Goal: Information Seeking & Learning: Compare options

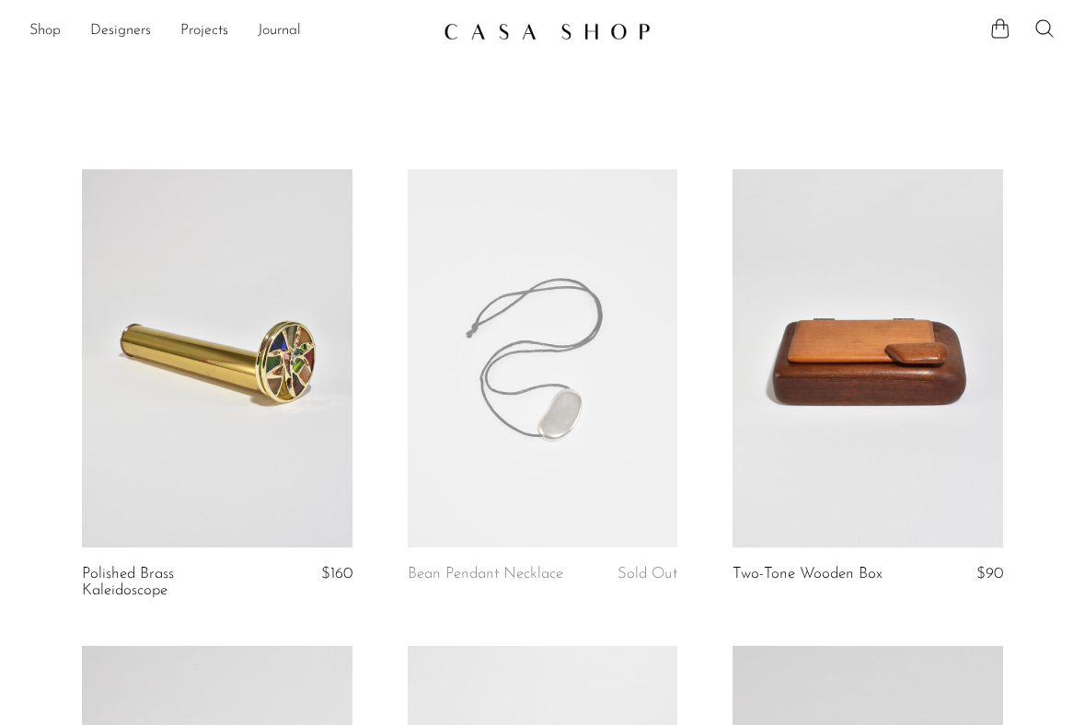
click at [567, 480] on link at bounding box center [543, 358] width 271 height 378
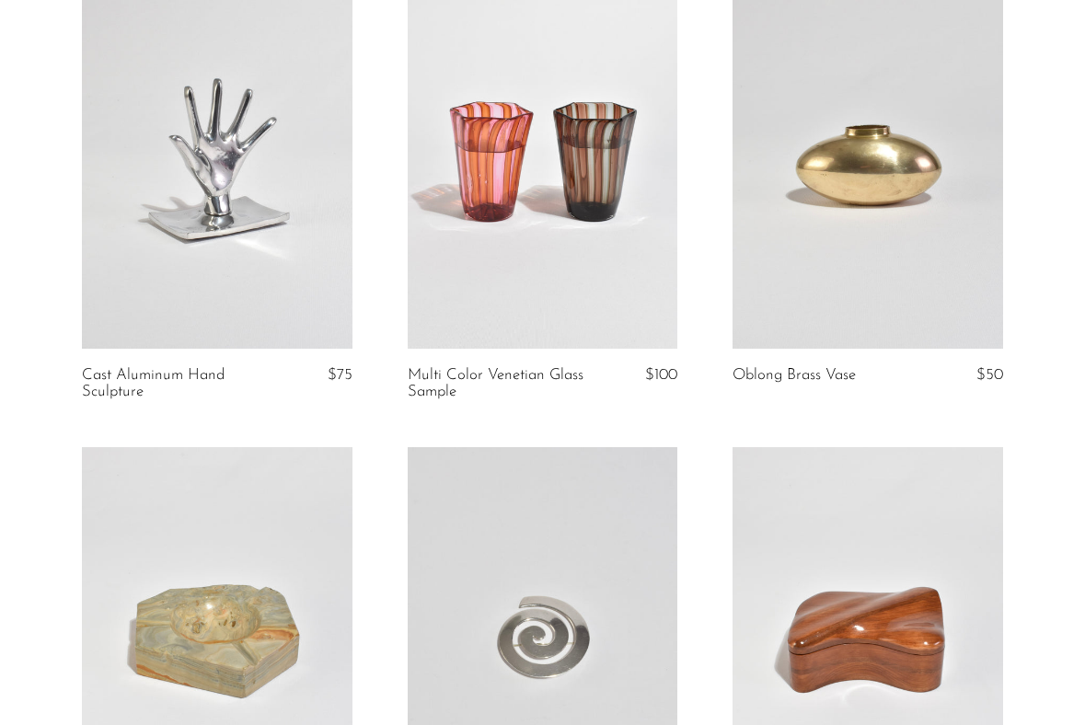
scroll to position [673, 0]
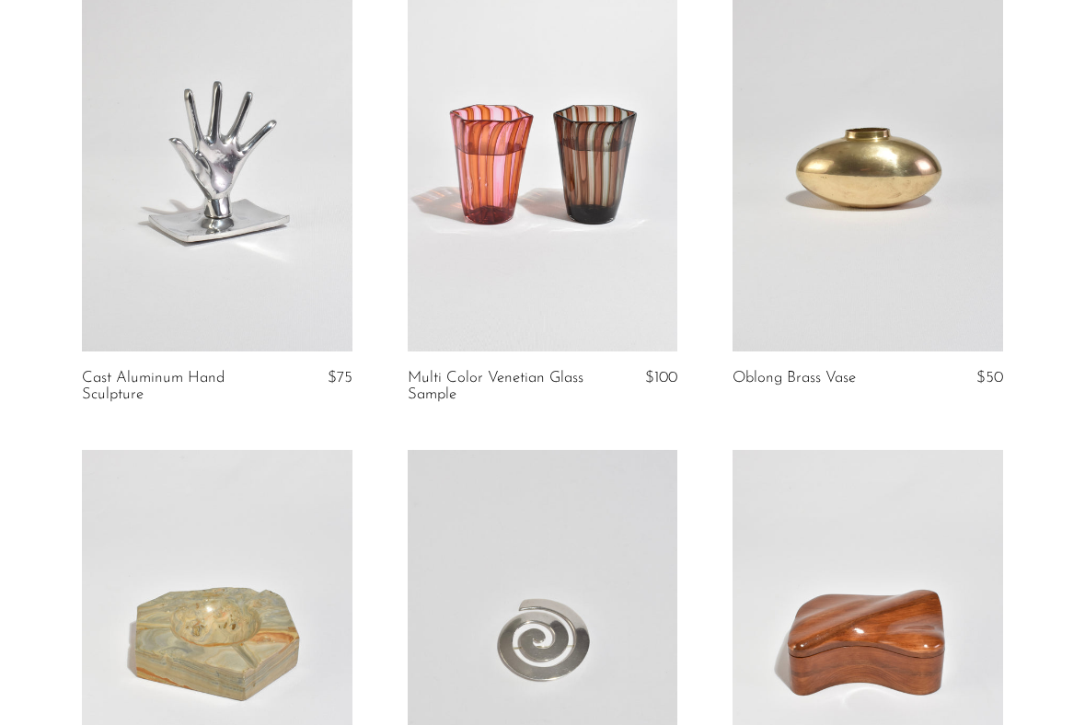
click at [509, 178] on link at bounding box center [543, 162] width 271 height 378
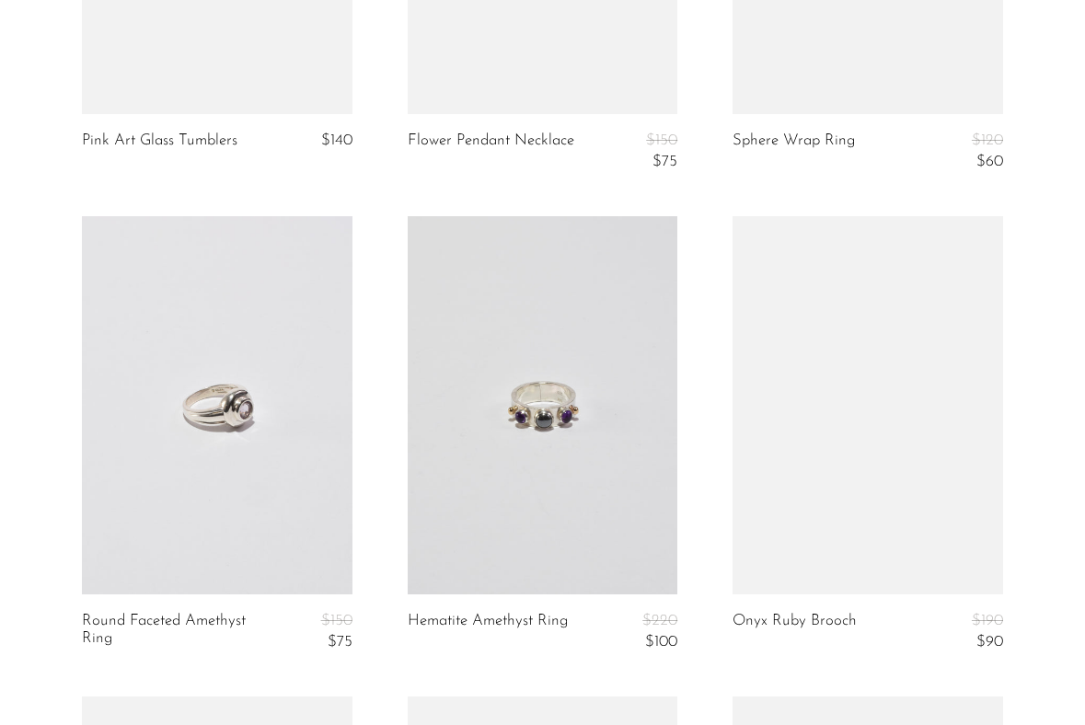
scroll to position [4771, 0]
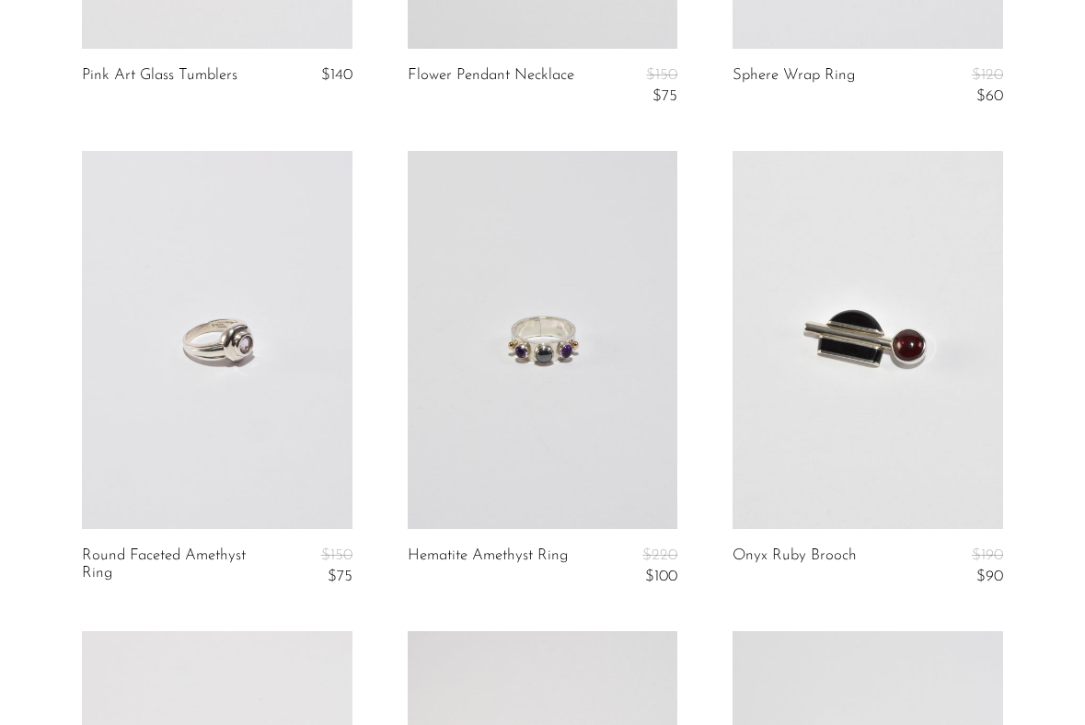
click at [556, 284] on link at bounding box center [543, 340] width 271 height 378
click at [785, 300] on link at bounding box center [868, 340] width 271 height 378
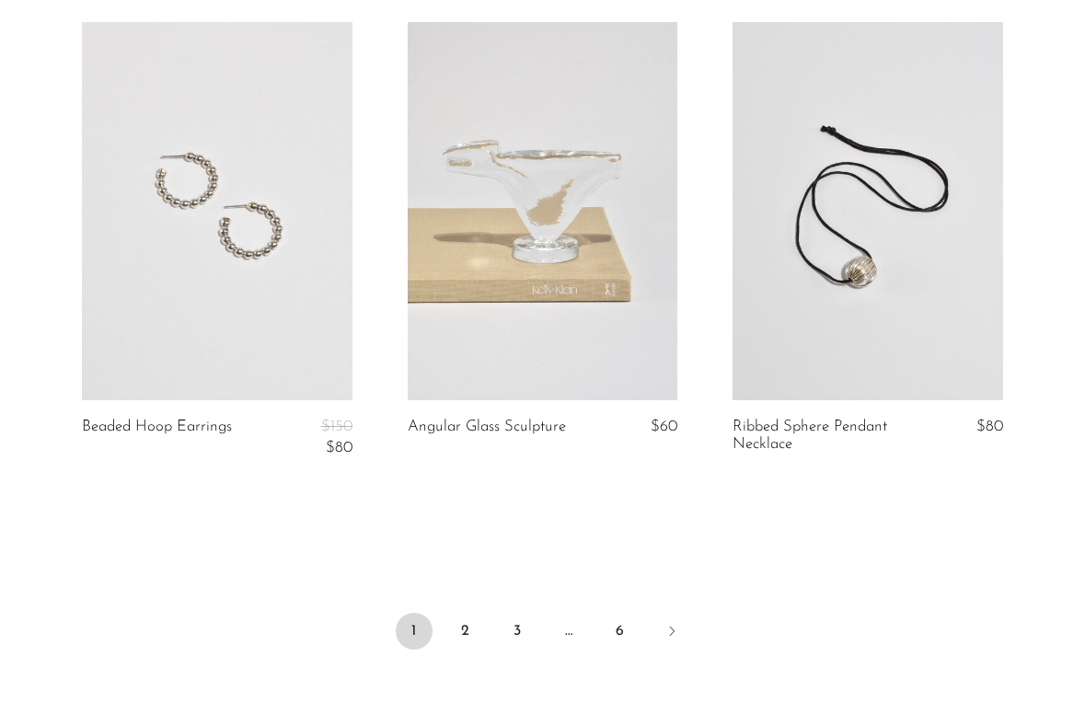
scroll to position [5467, 0]
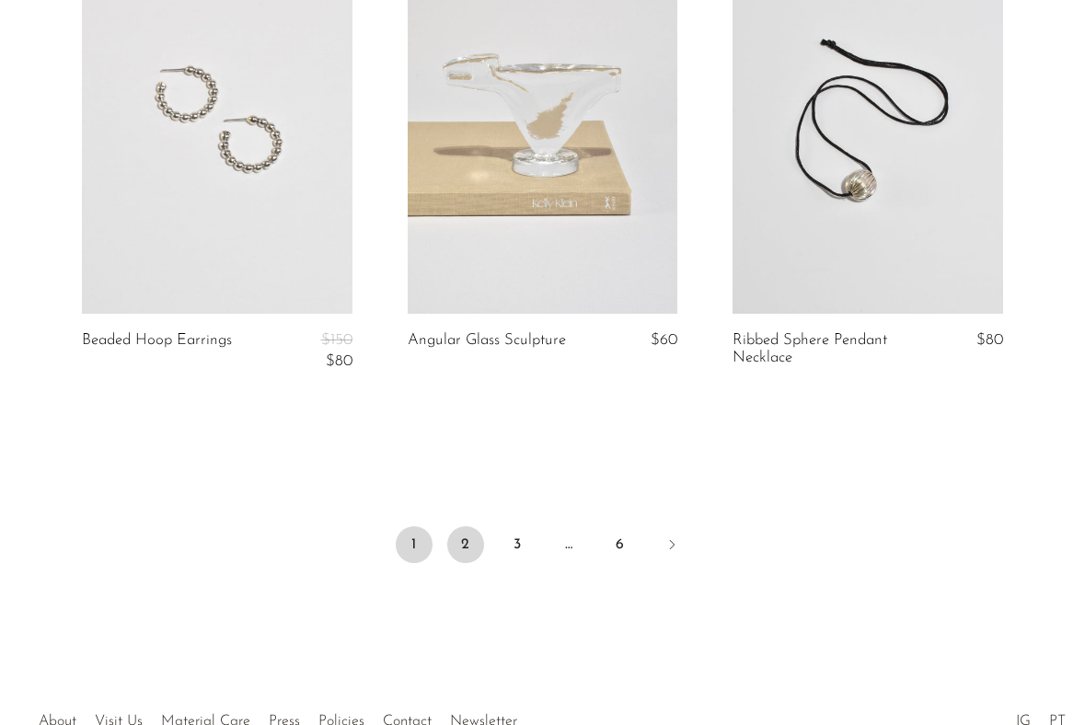
click at [462, 543] on link "2" at bounding box center [465, 545] width 37 height 37
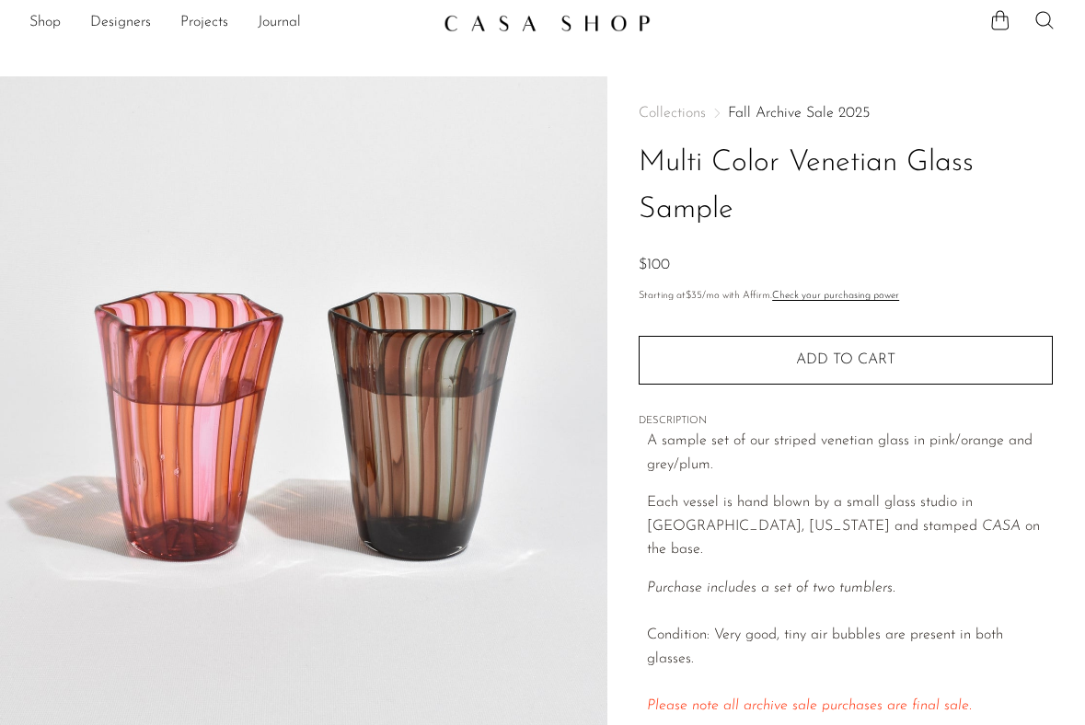
scroll to position [9, 0]
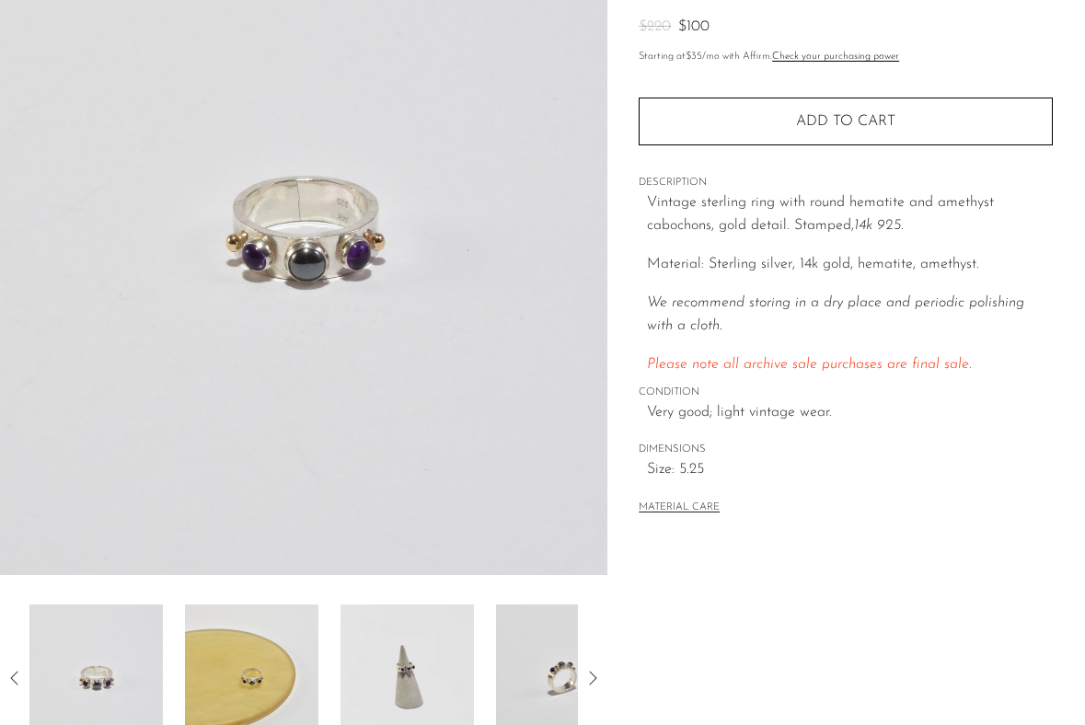
scroll to position [203, 0]
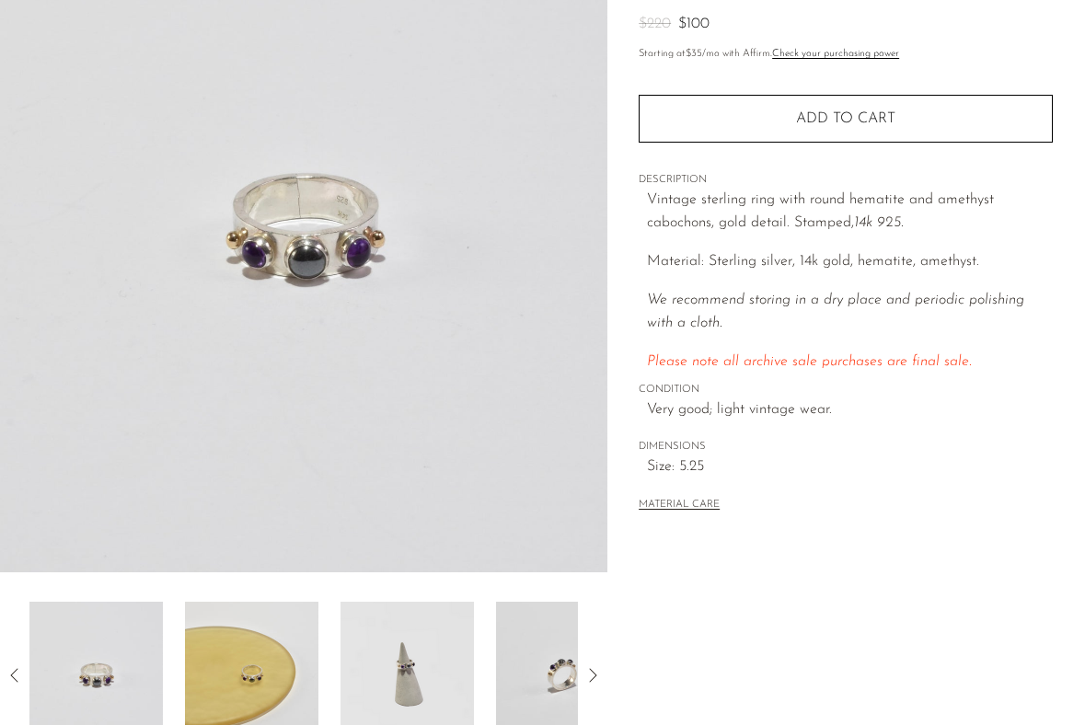
click at [390, 673] on img at bounding box center [407, 675] width 133 height 147
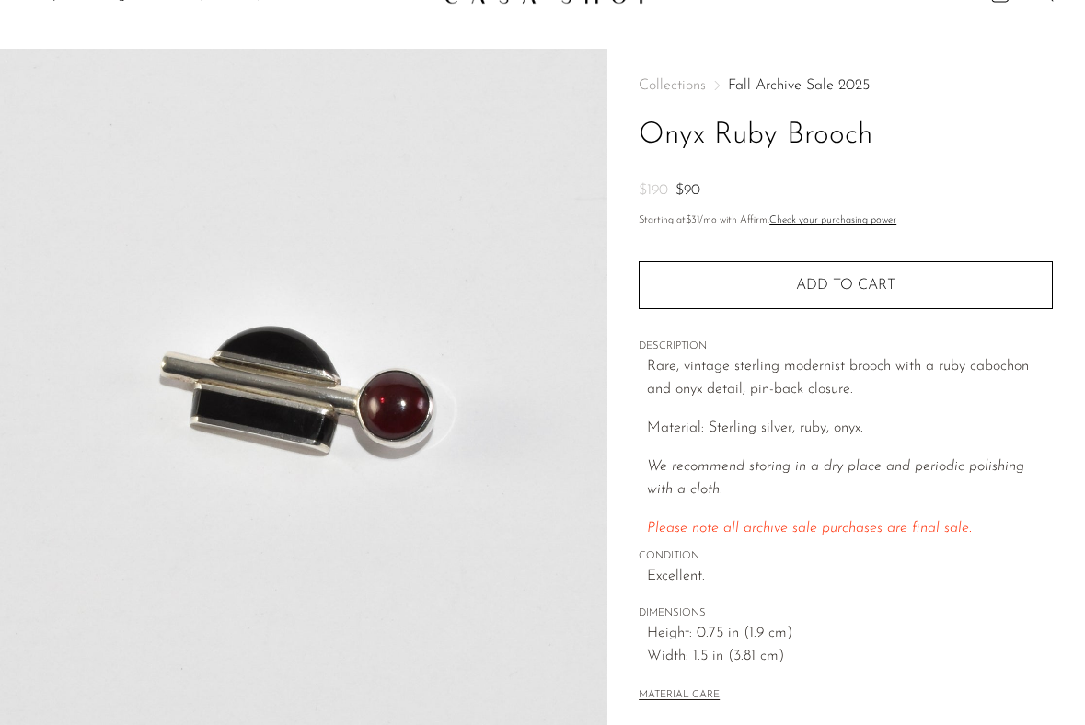
scroll to position [261, 0]
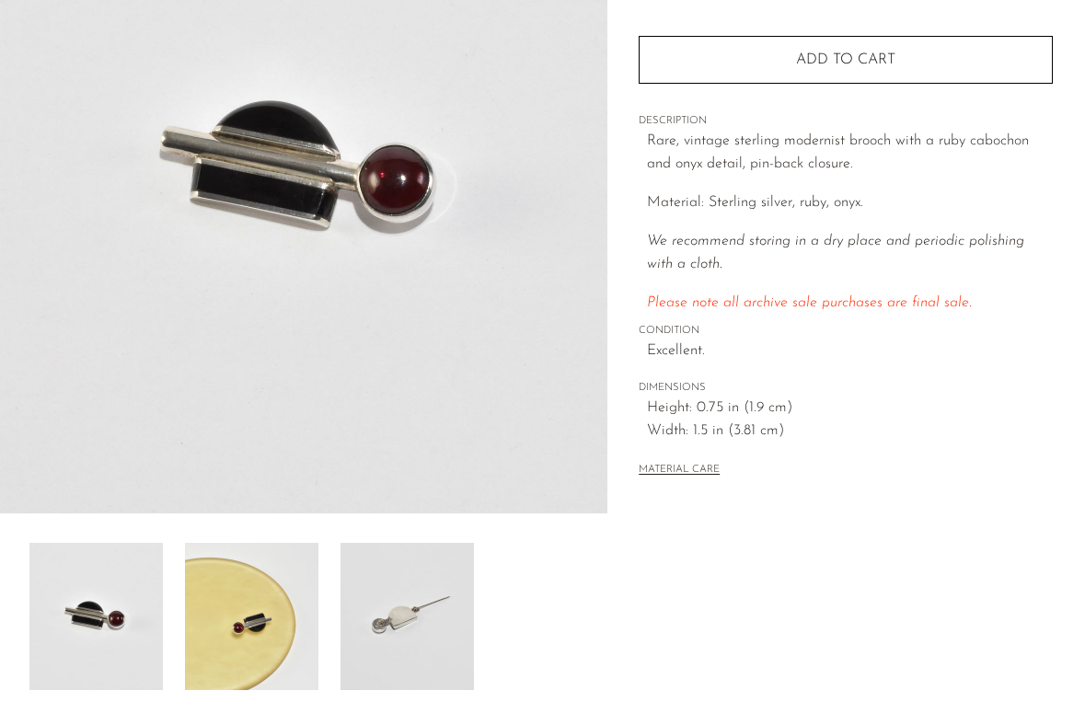
click at [244, 600] on img at bounding box center [251, 616] width 133 height 147
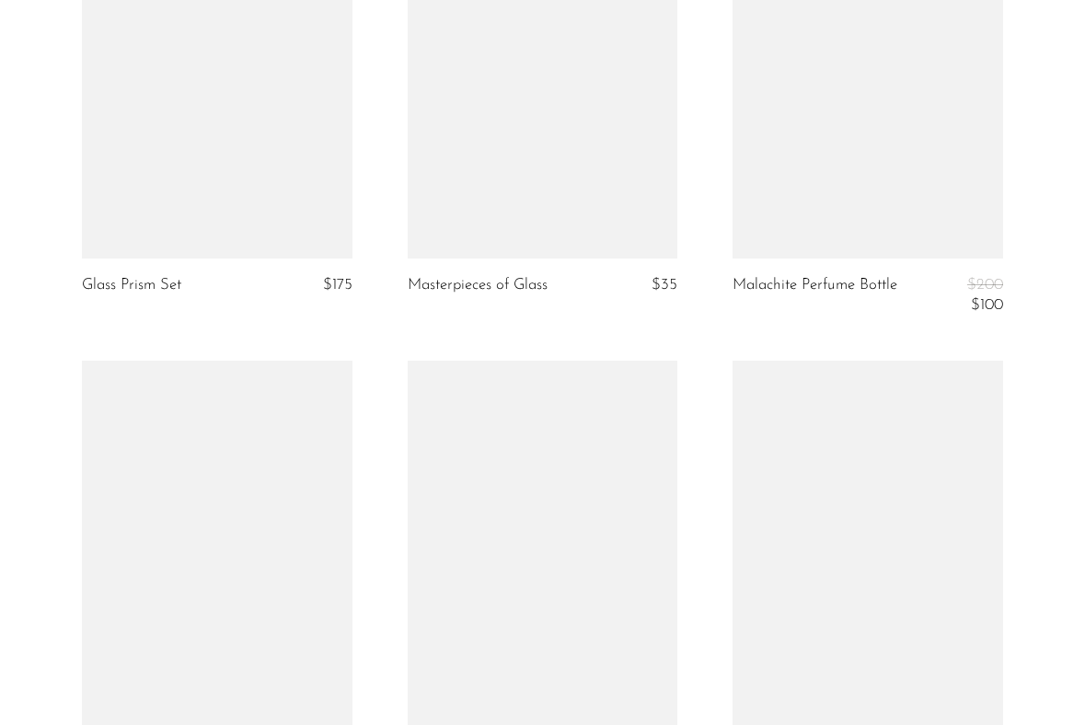
scroll to position [2670, 0]
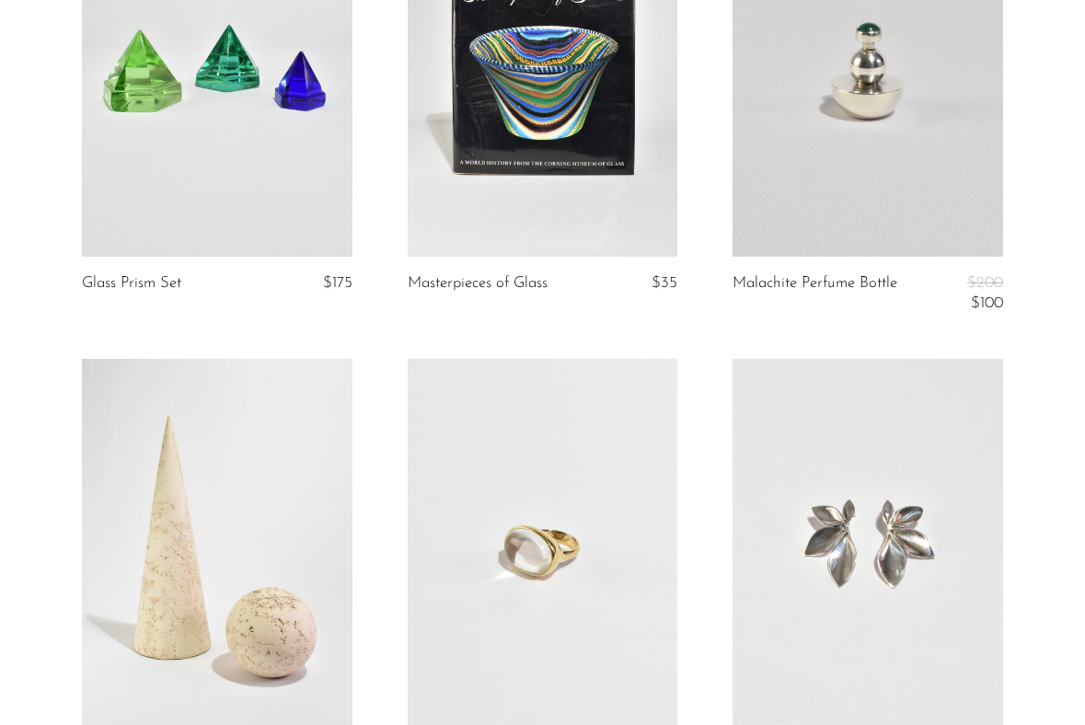
click at [400, 327] on article "Masterpieces of Glass $35" at bounding box center [543, 118] width 326 height 481
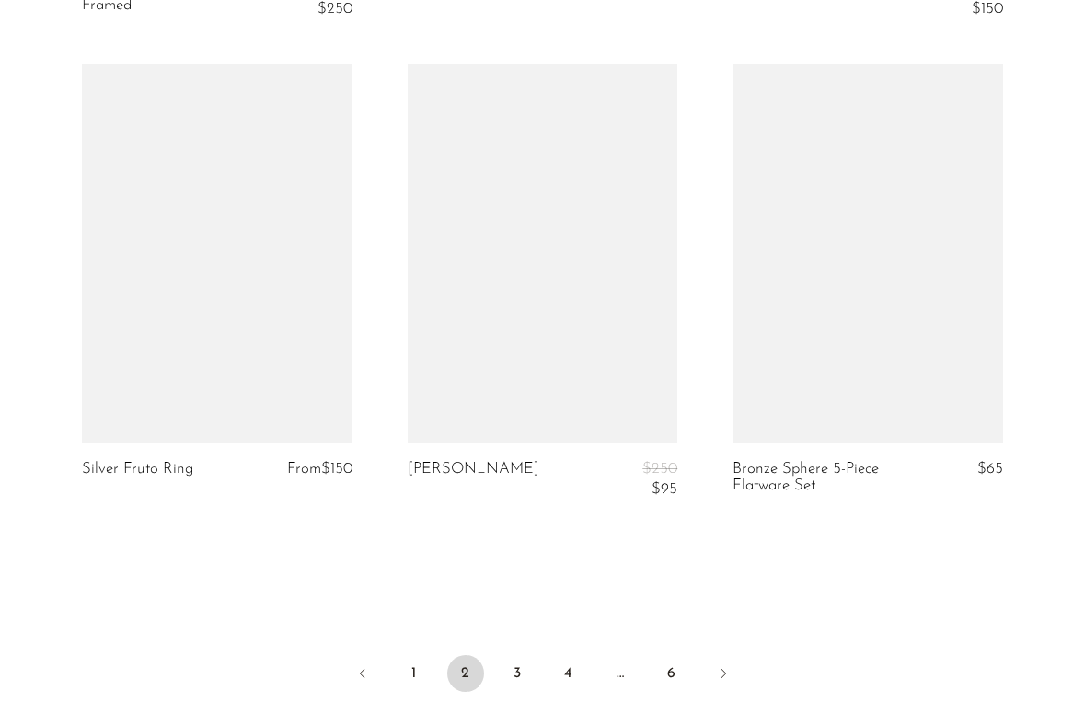
scroll to position [5614, 0]
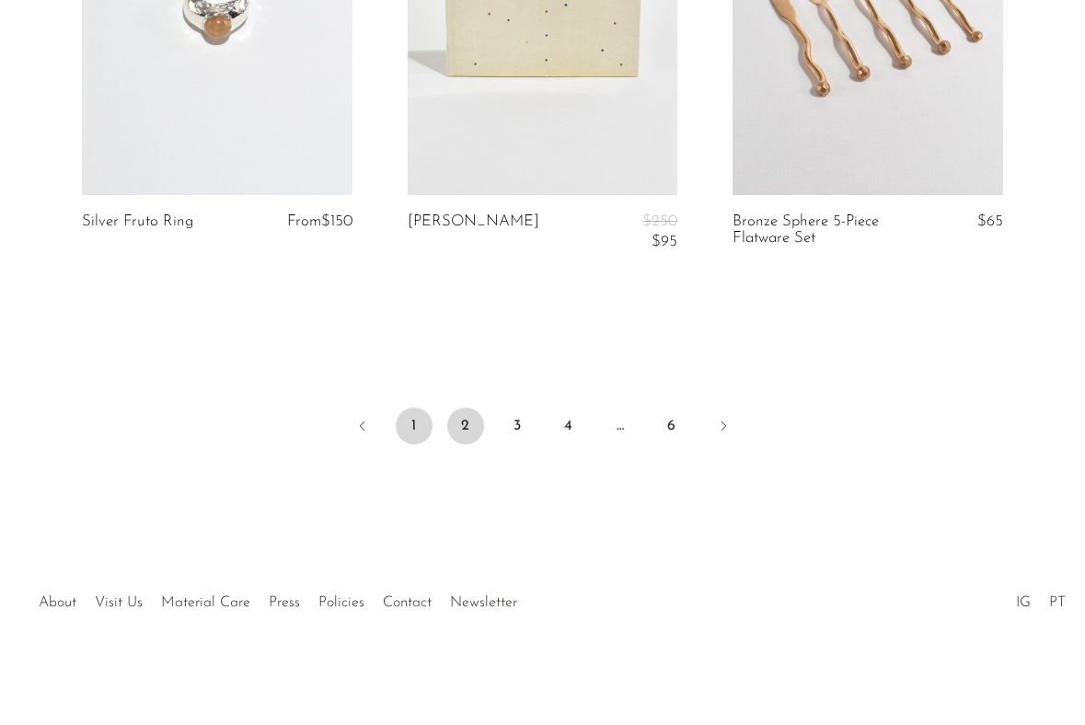
click at [415, 431] on link "1" at bounding box center [414, 426] width 37 height 37
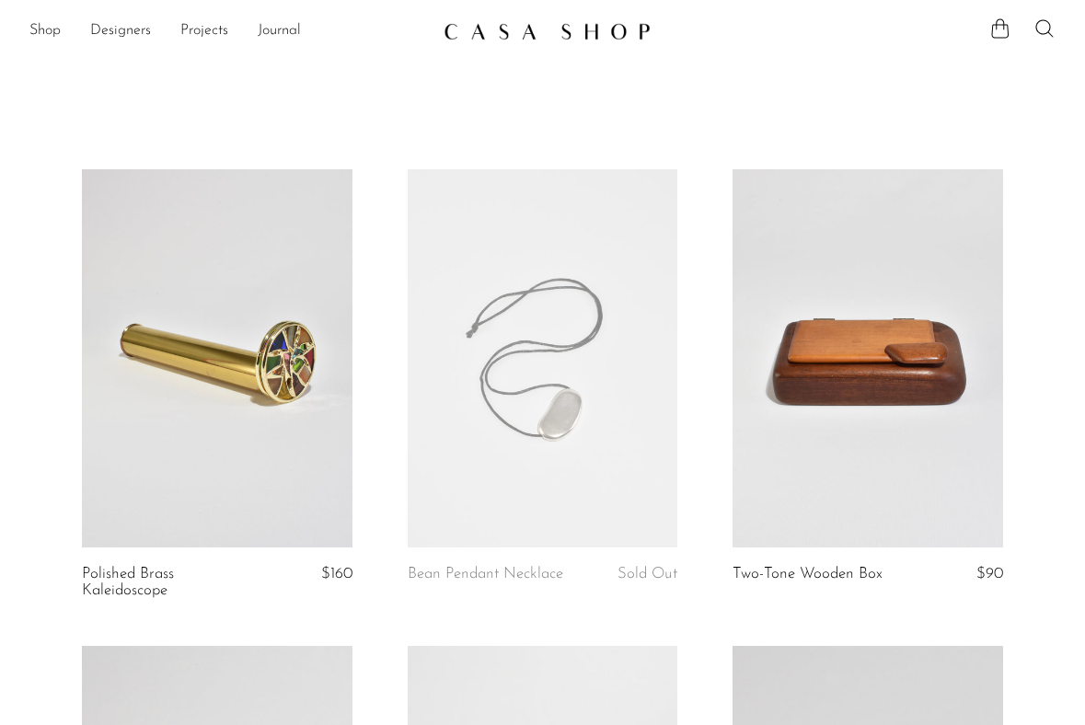
scroll to position [3042, 0]
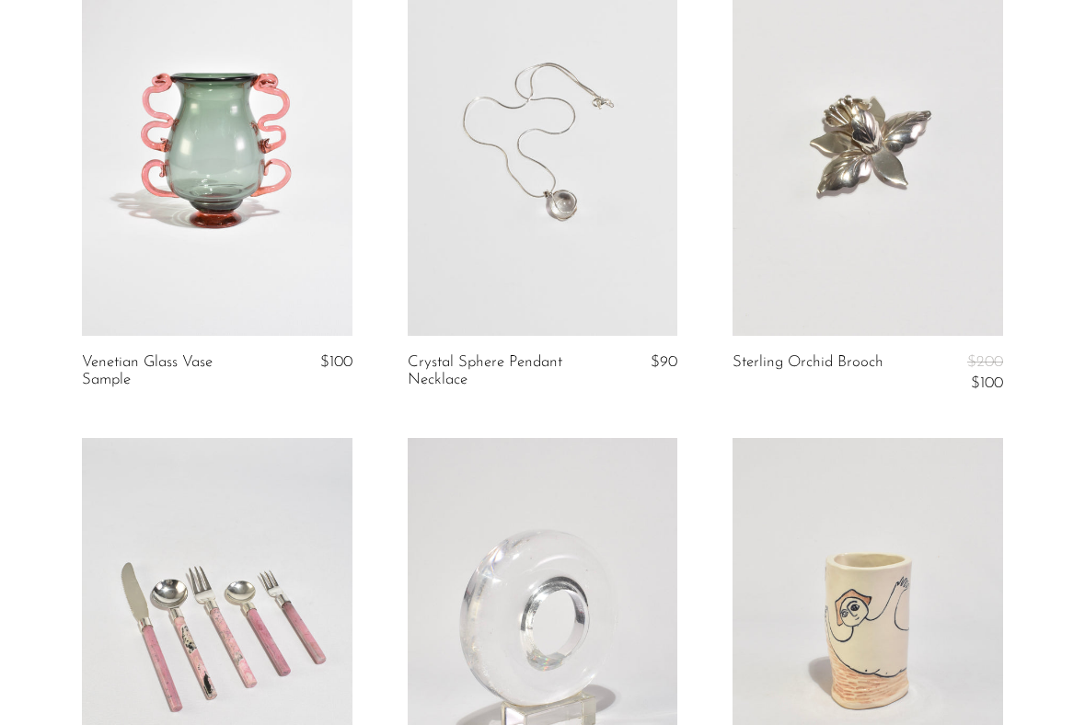
click at [575, 220] on link at bounding box center [543, 147] width 271 height 378
click at [693, 403] on article "Crystal Sphere Pendant Necklace $90" at bounding box center [543, 198] width 326 height 481
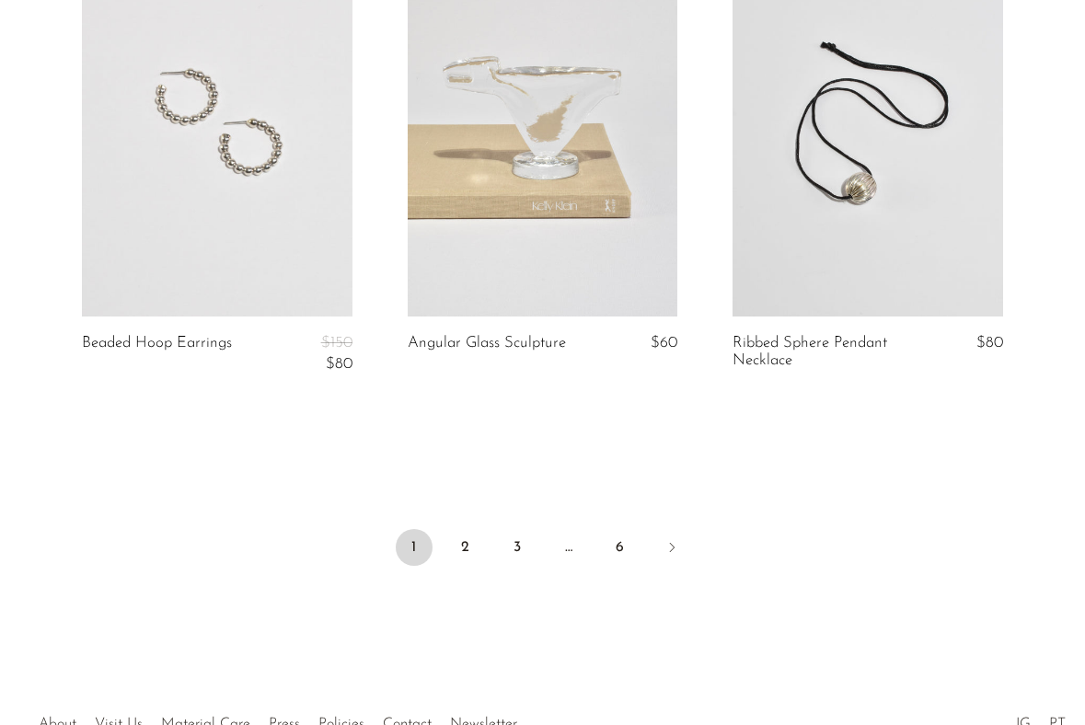
scroll to position [5461, 0]
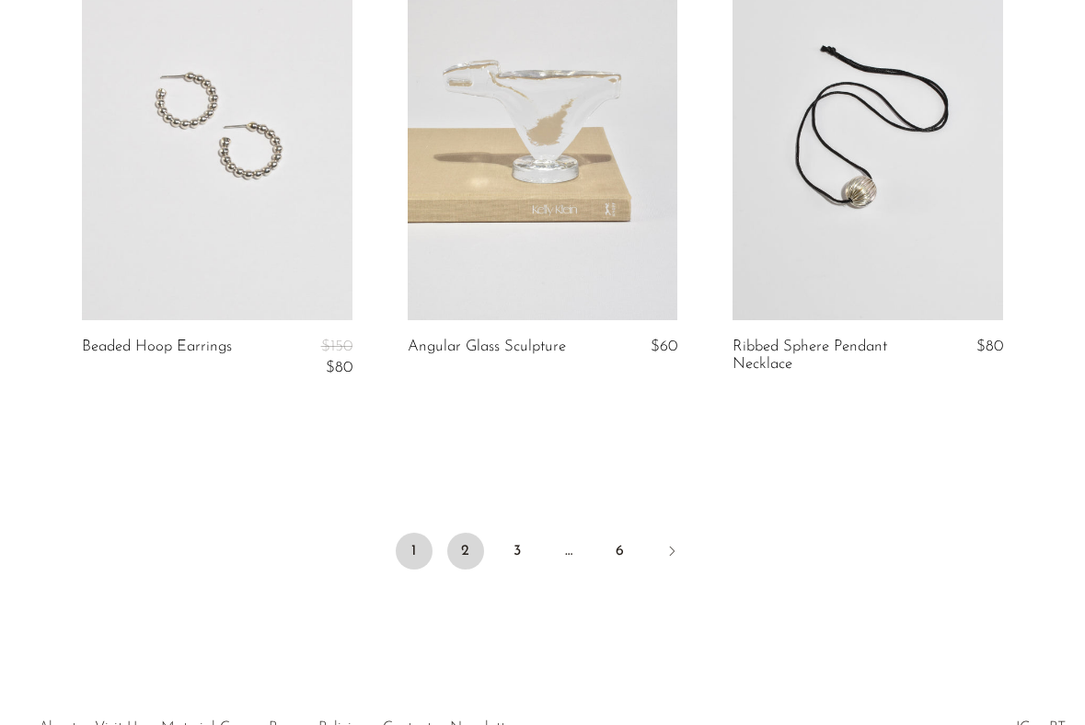
click at [464, 539] on link "2" at bounding box center [465, 551] width 37 height 37
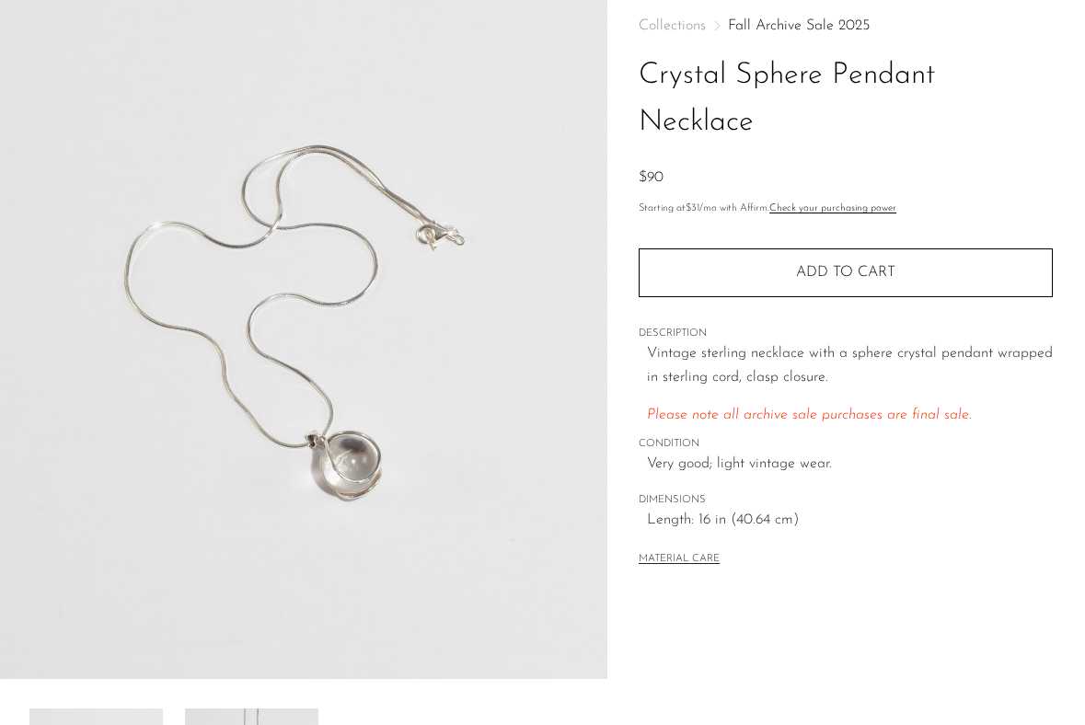
scroll to position [473, 0]
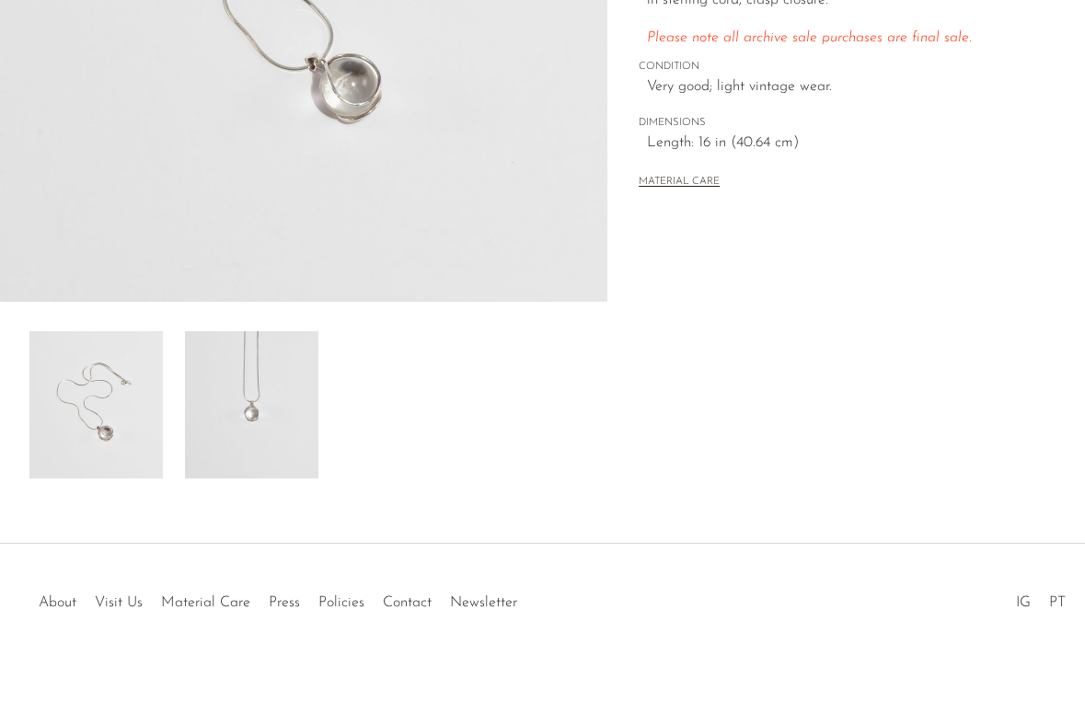
click at [243, 397] on img at bounding box center [251, 404] width 133 height 147
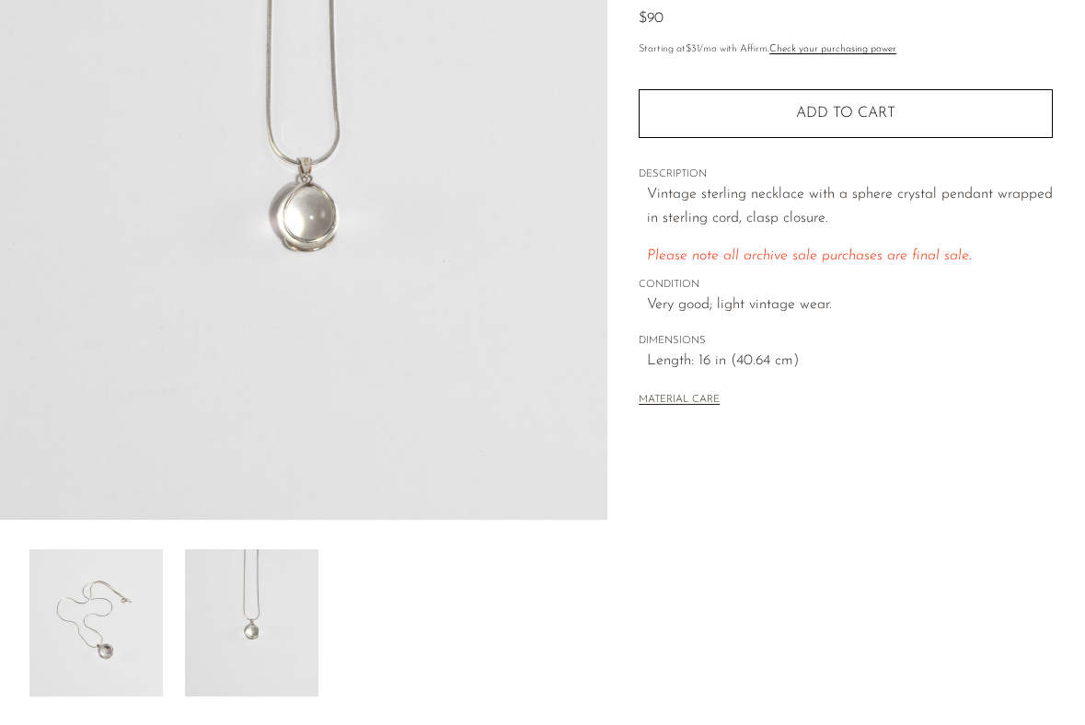
scroll to position [0, 0]
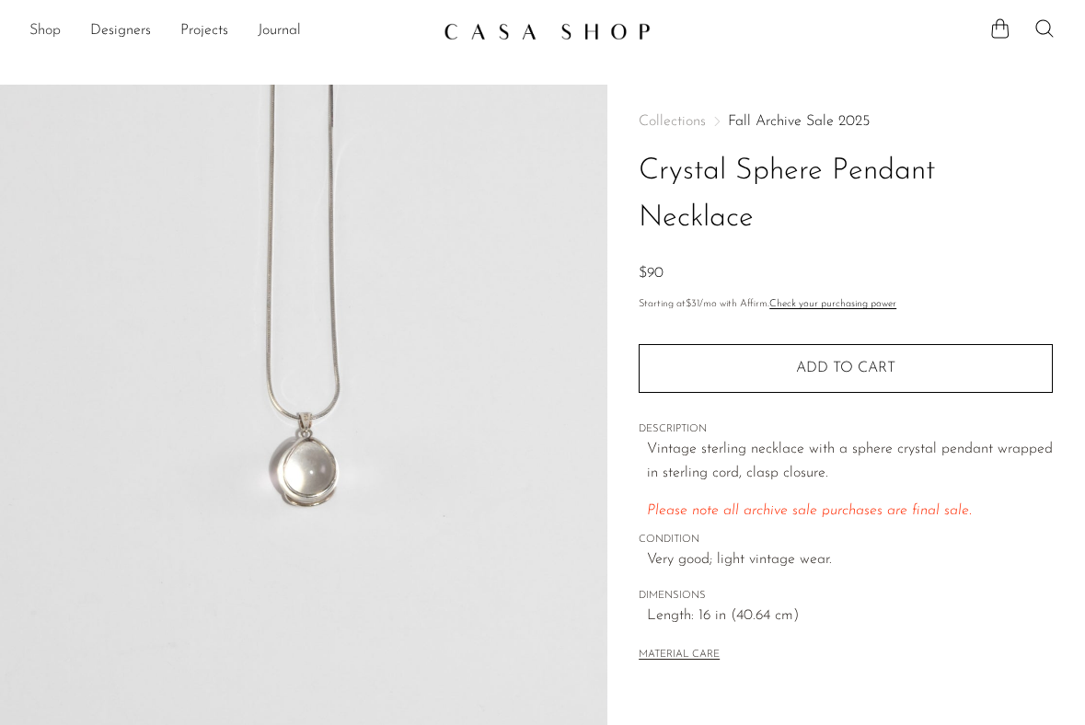
click at [52, 29] on link "Shop" at bounding box center [44, 31] width 31 height 24
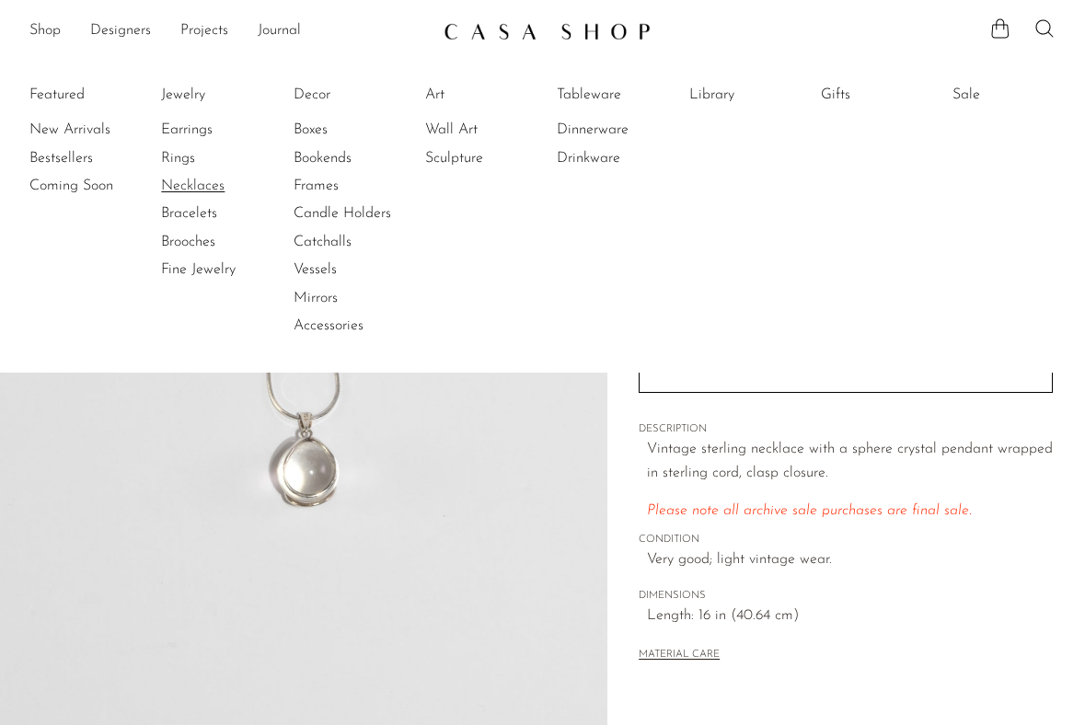
click at [183, 179] on link "Necklaces" at bounding box center [230, 186] width 138 height 20
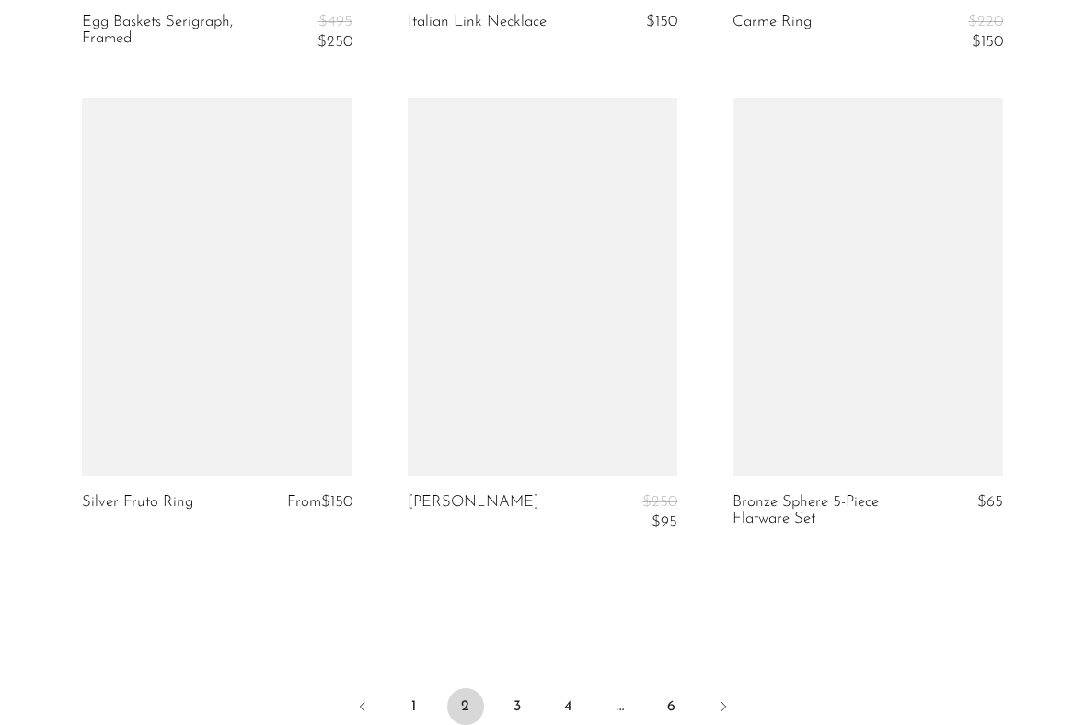
scroll to position [5493, 0]
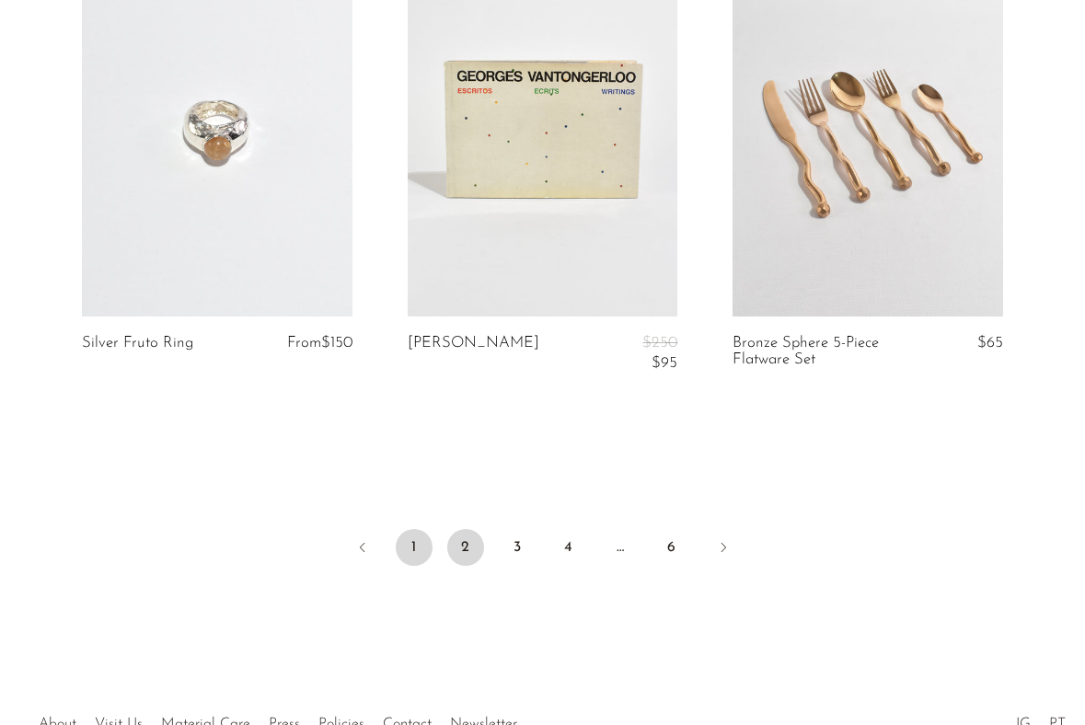
click at [414, 548] on link "1" at bounding box center [414, 547] width 37 height 37
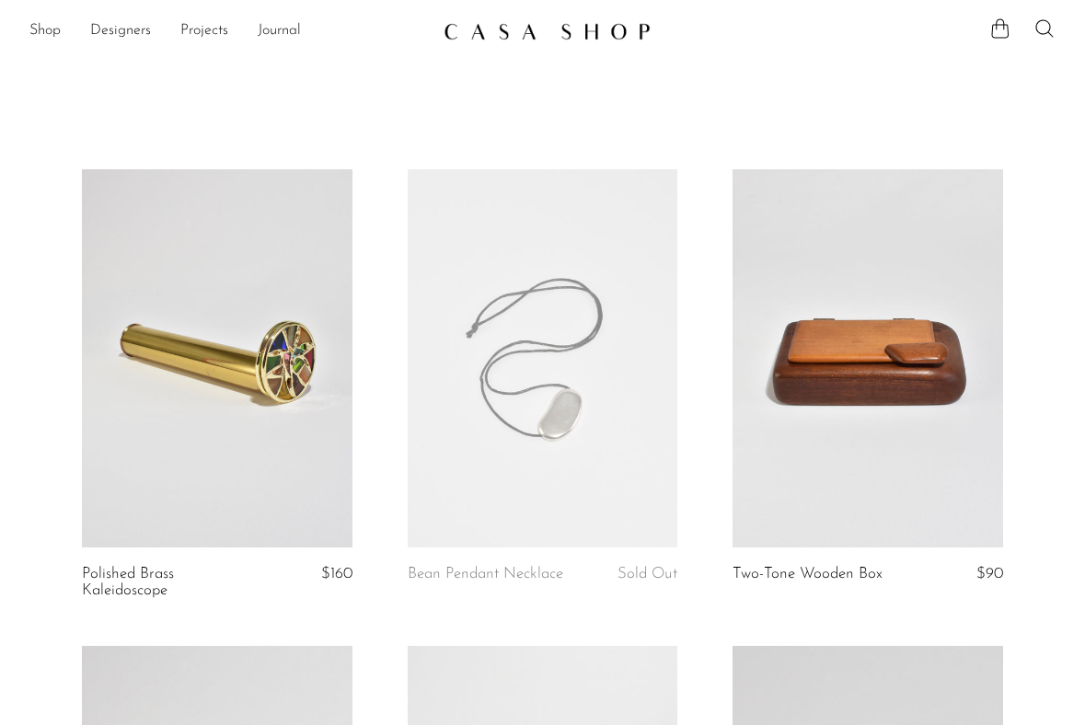
scroll to position [4964, 0]
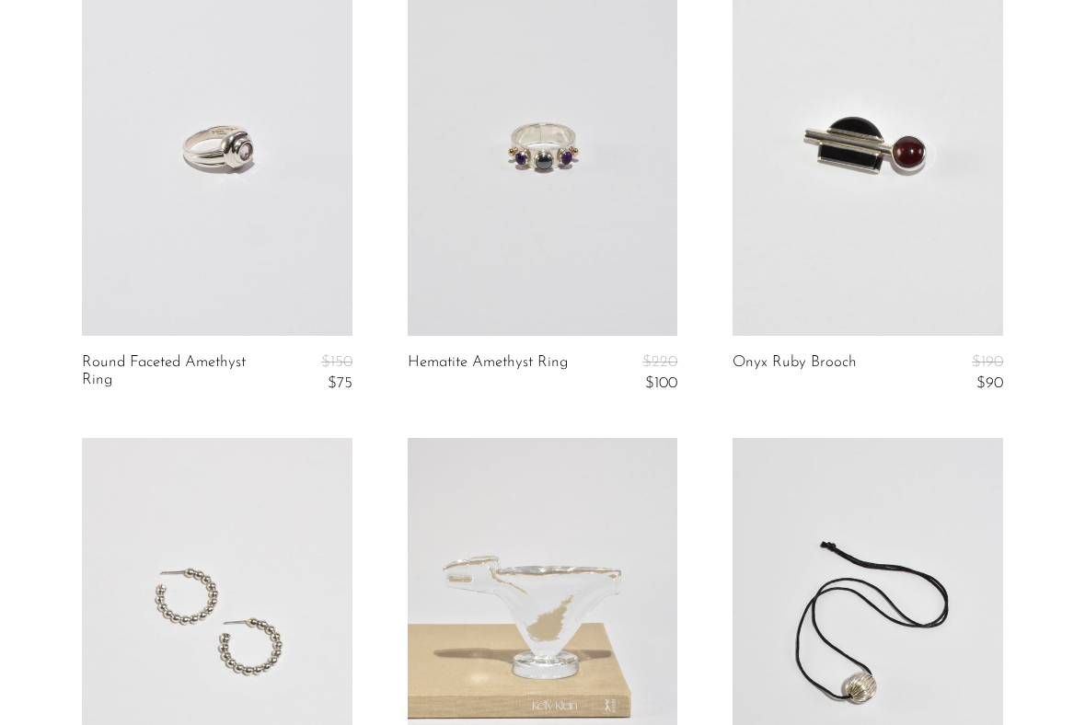
click at [387, 399] on article "Hematite Amethyst Ring $220 $100" at bounding box center [543, 198] width 326 height 481
click at [296, 203] on link at bounding box center [217, 147] width 271 height 378
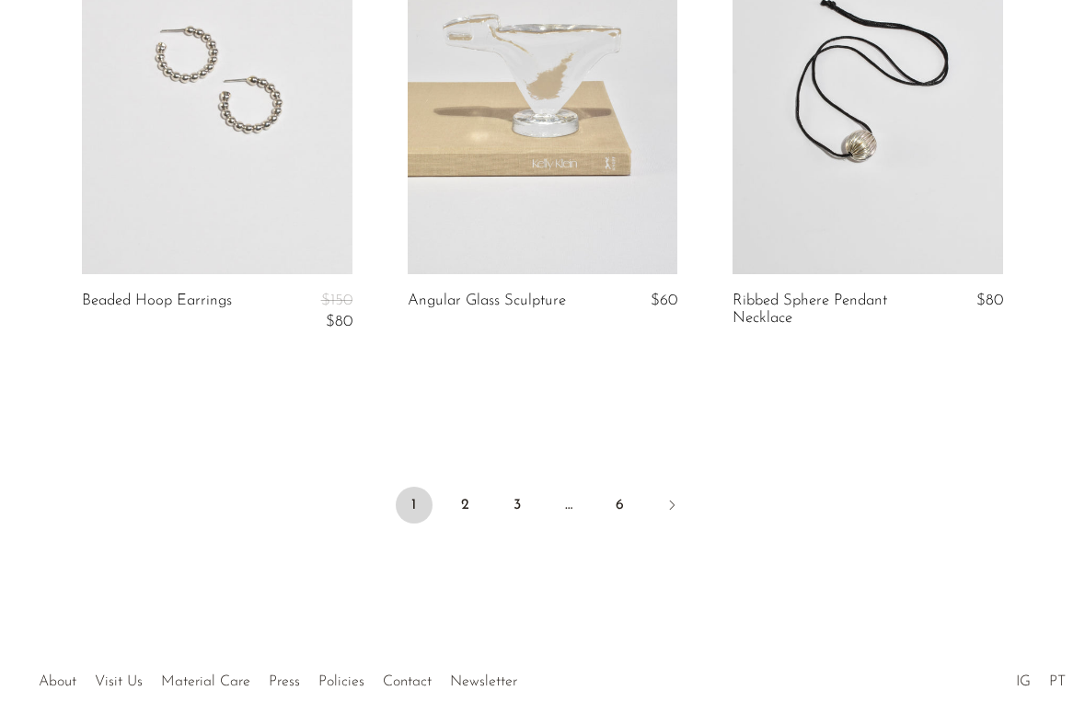
scroll to position [5587, 0]
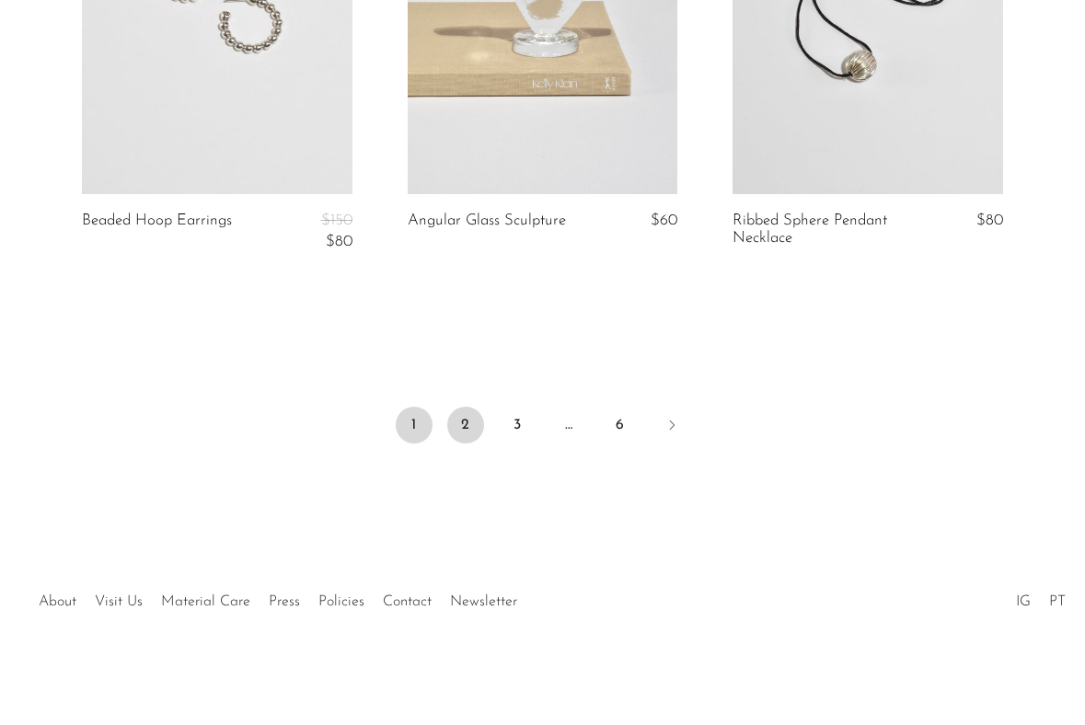
click at [466, 431] on link "2" at bounding box center [465, 425] width 37 height 37
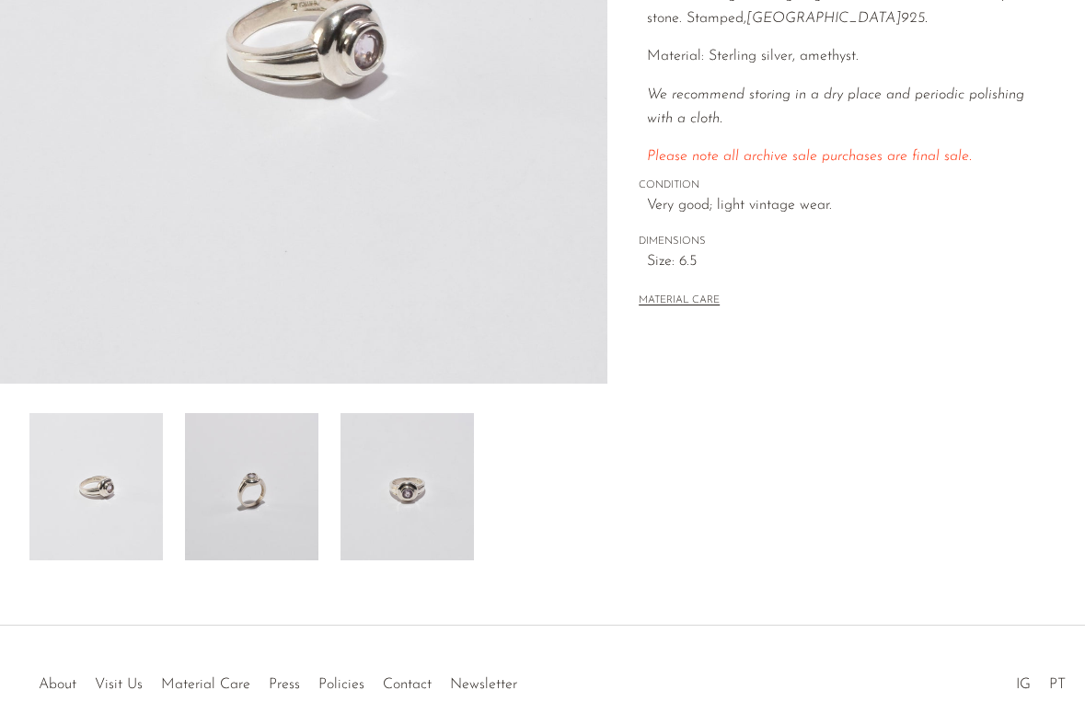
scroll to position [473, 0]
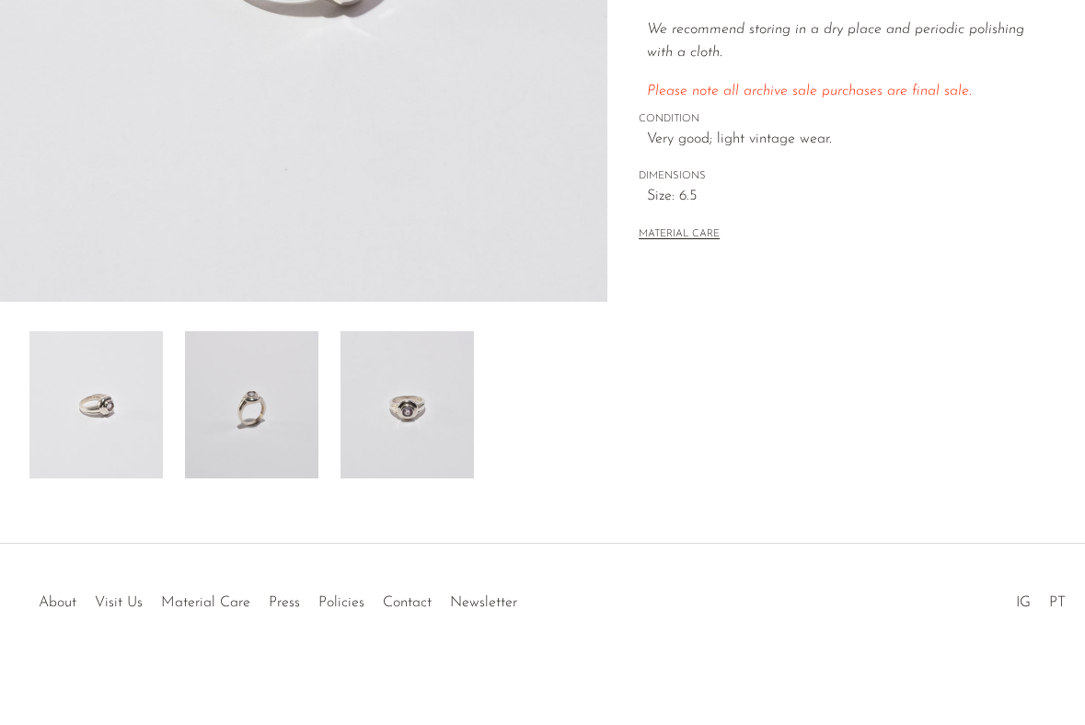
click at [428, 398] on img at bounding box center [407, 404] width 133 height 147
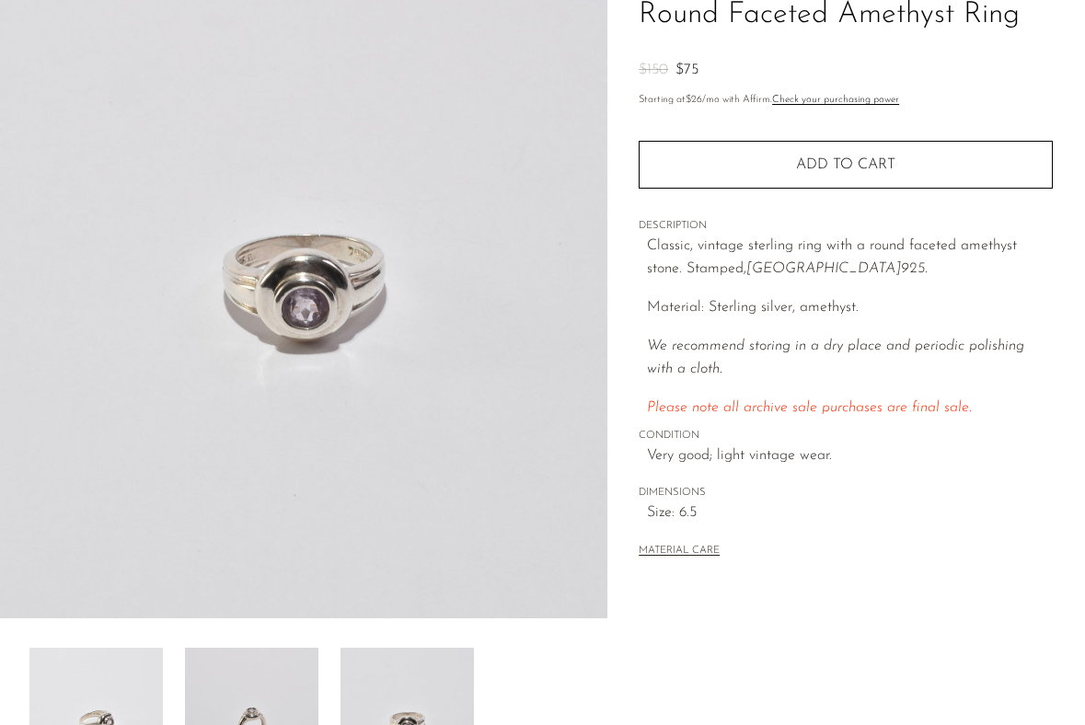
scroll to position [155, 0]
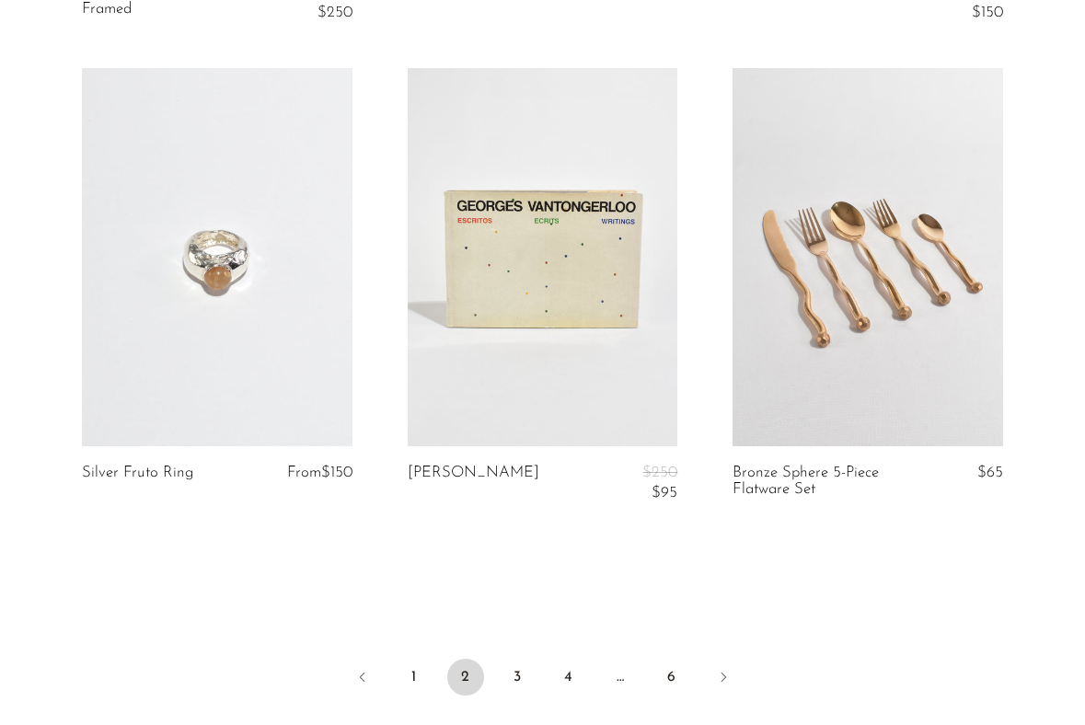
scroll to position [5372, 0]
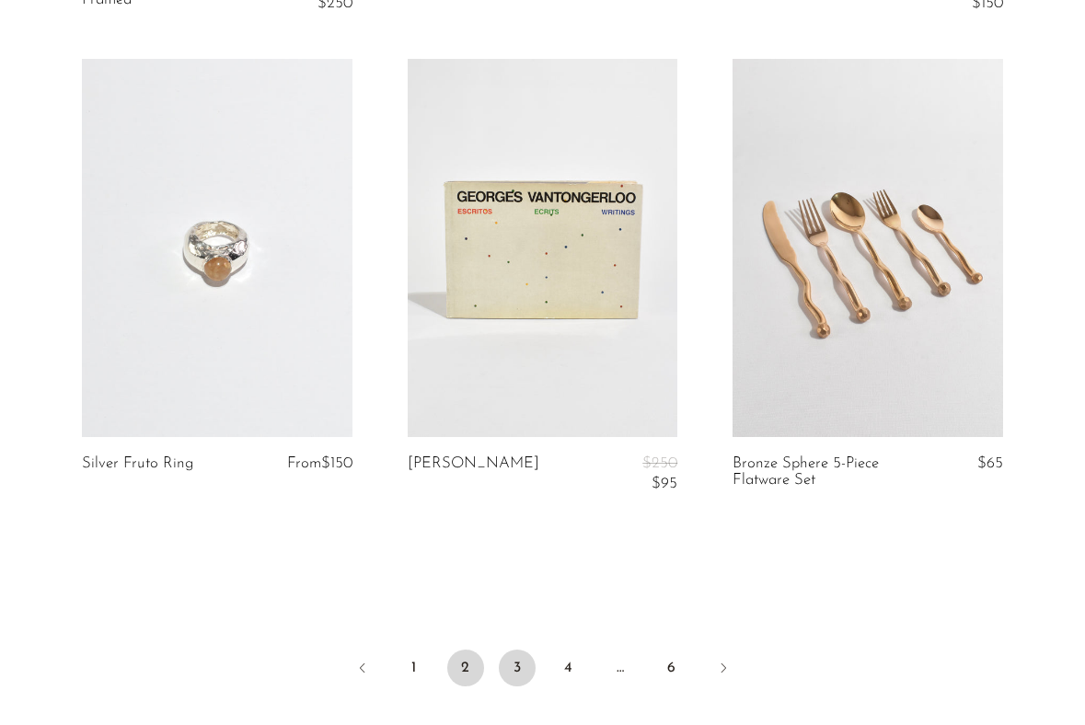
click at [516, 672] on link "3" at bounding box center [517, 668] width 37 height 37
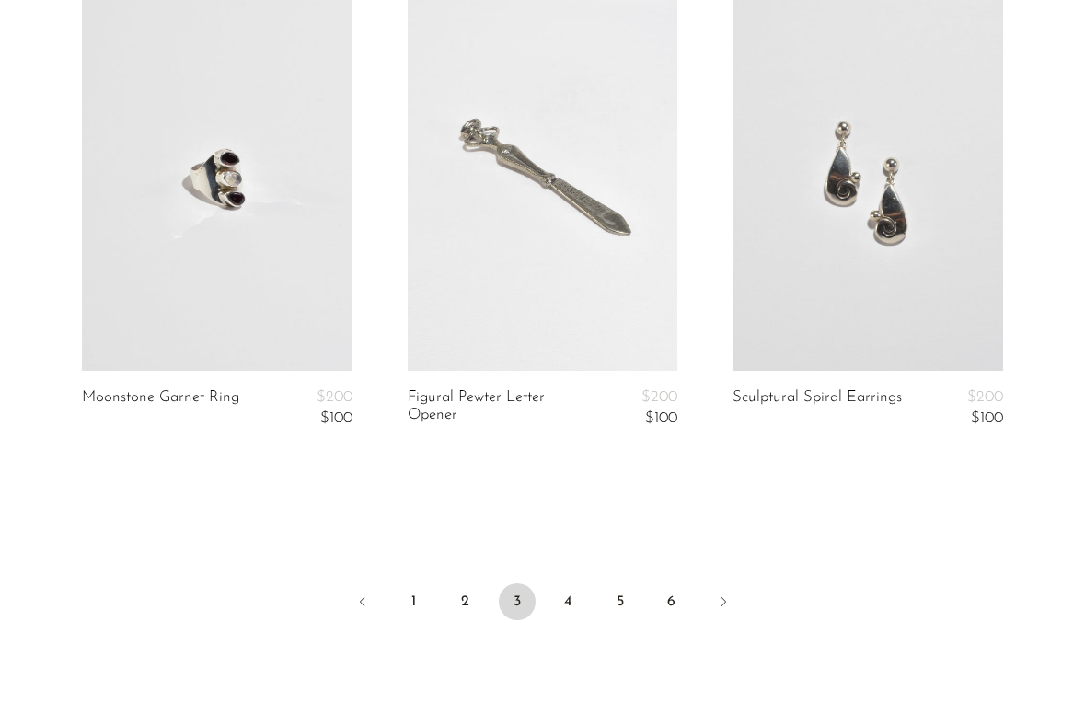
scroll to position [5416, 0]
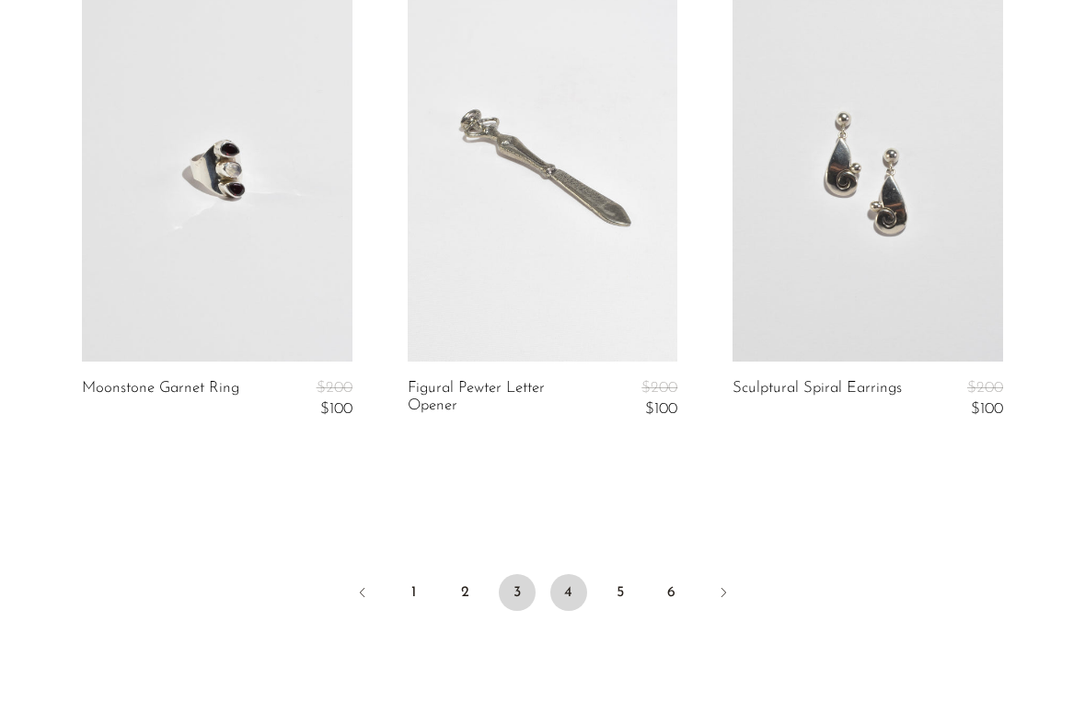
click at [562, 592] on link "4" at bounding box center [568, 592] width 37 height 37
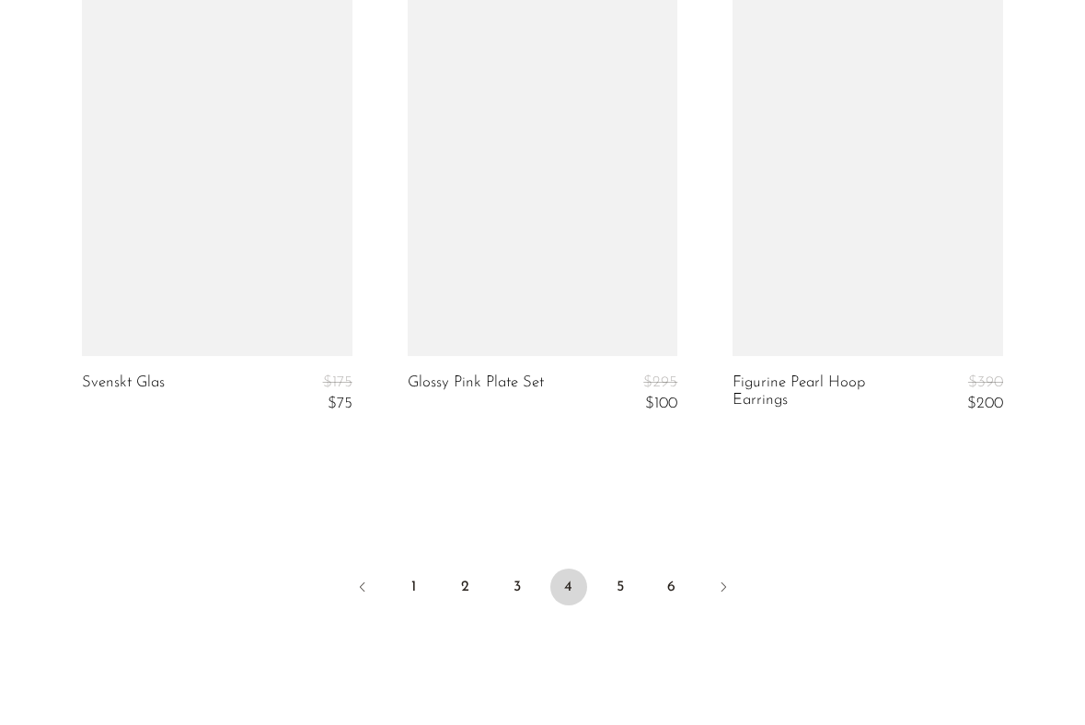
scroll to position [5478, 0]
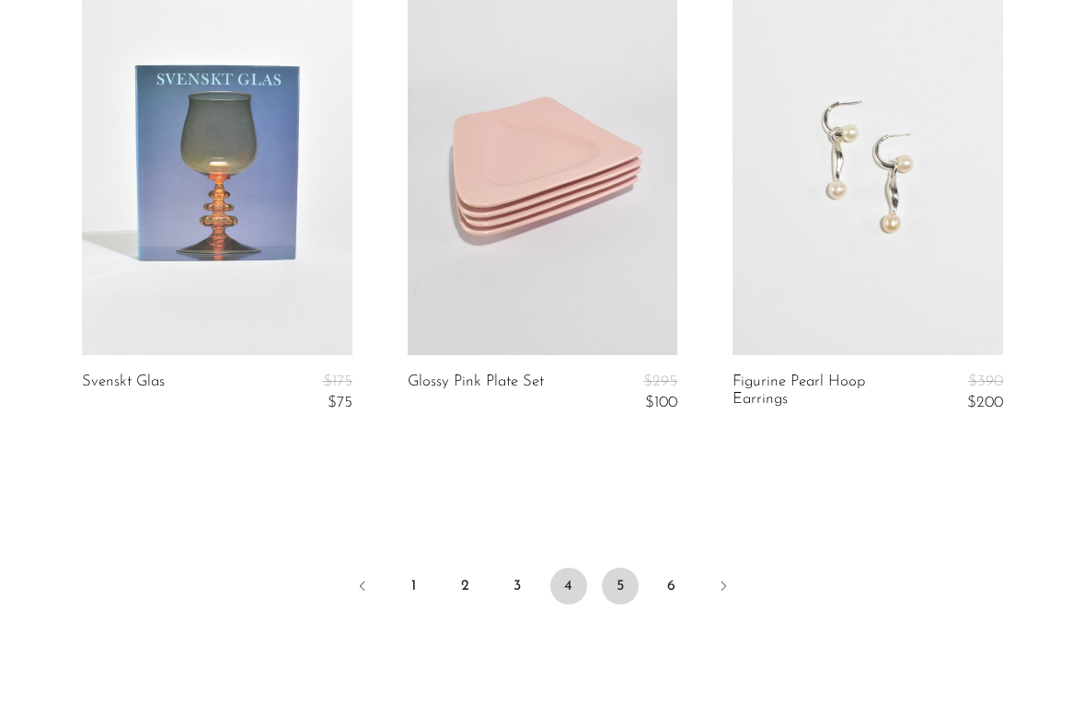
click at [624, 596] on link "5" at bounding box center [620, 586] width 37 height 37
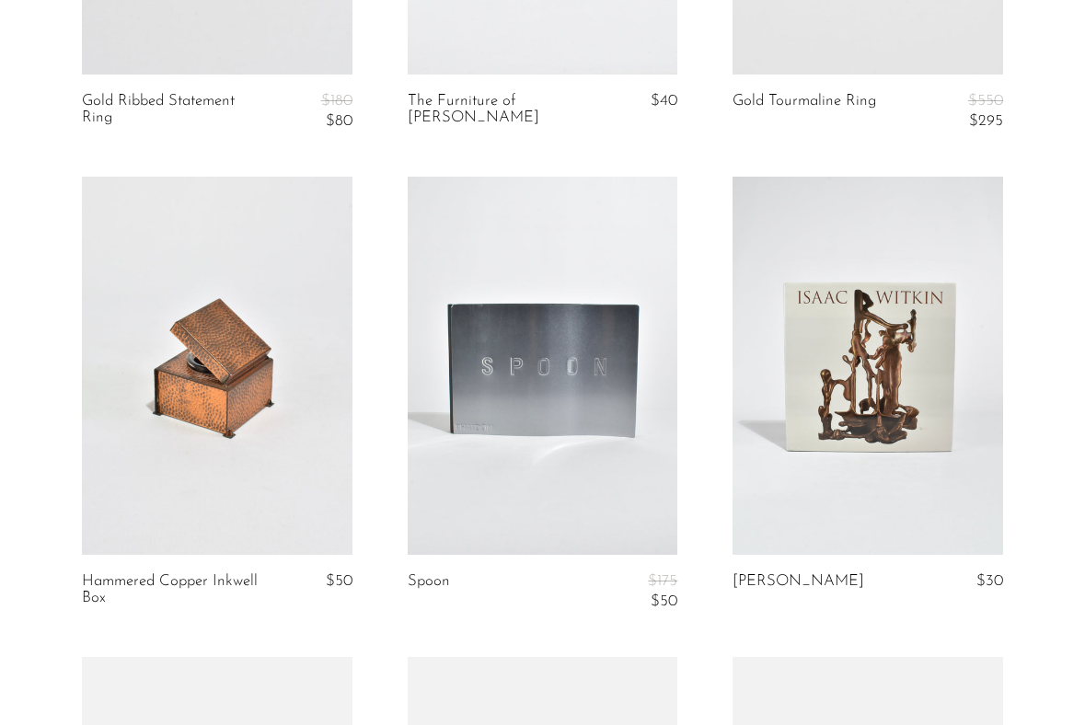
scroll to position [1709, 0]
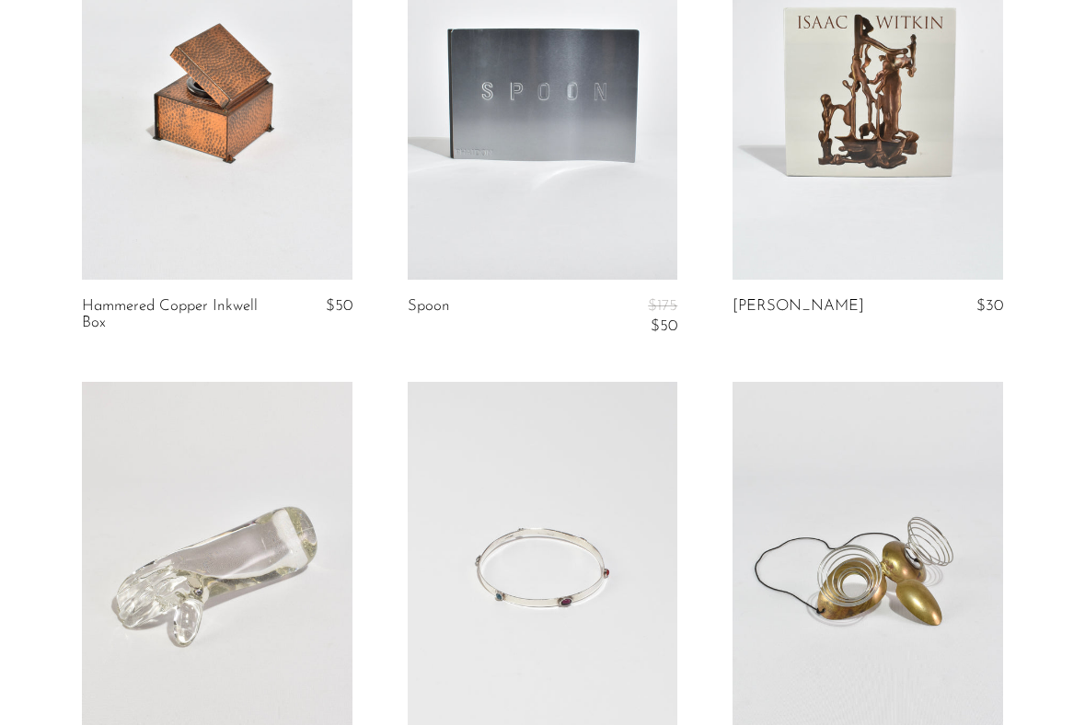
click at [562, 212] on link at bounding box center [543, 91] width 271 height 378
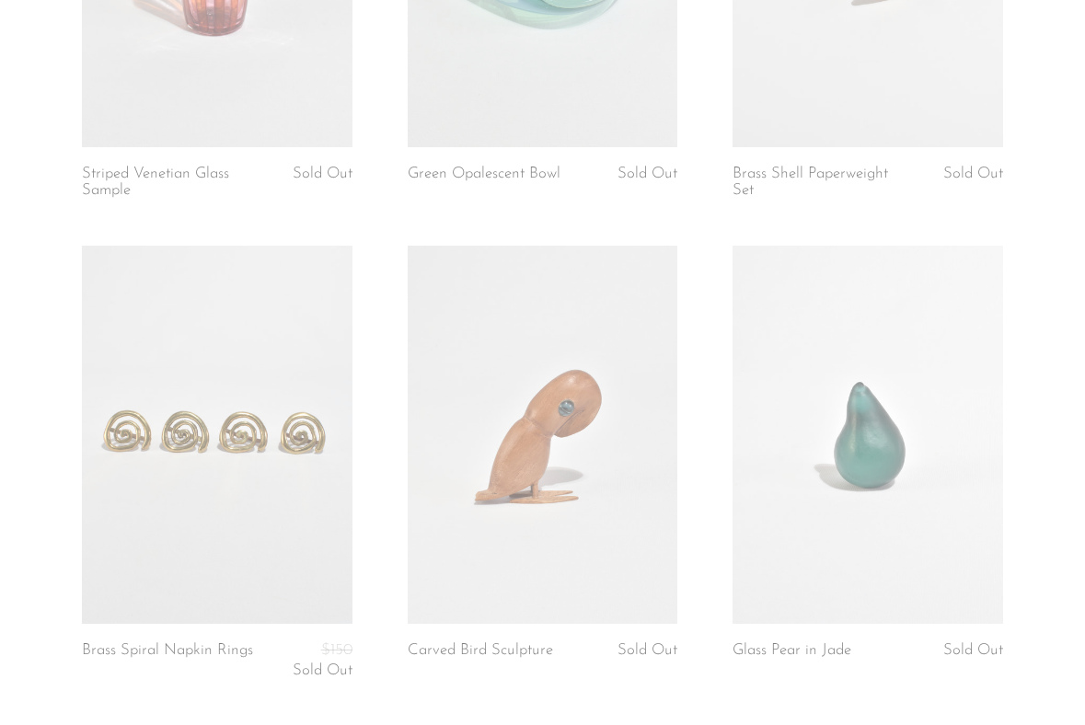
scroll to position [5370, 0]
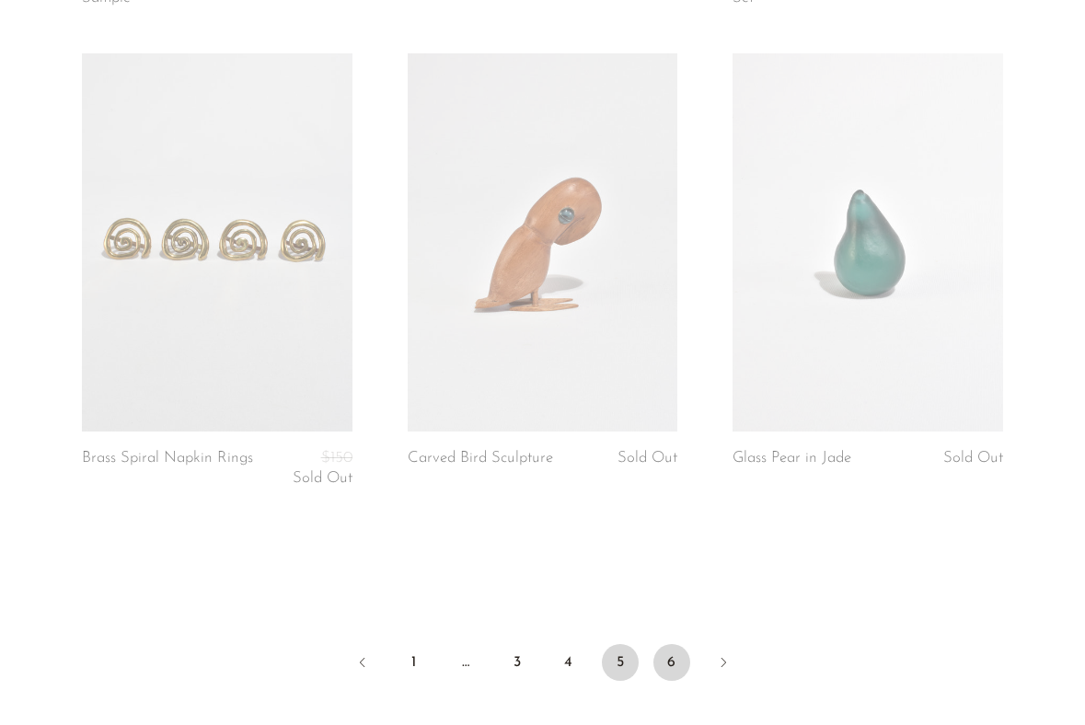
click at [666, 672] on link "6" at bounding box center [672, 662] width 37 height 37
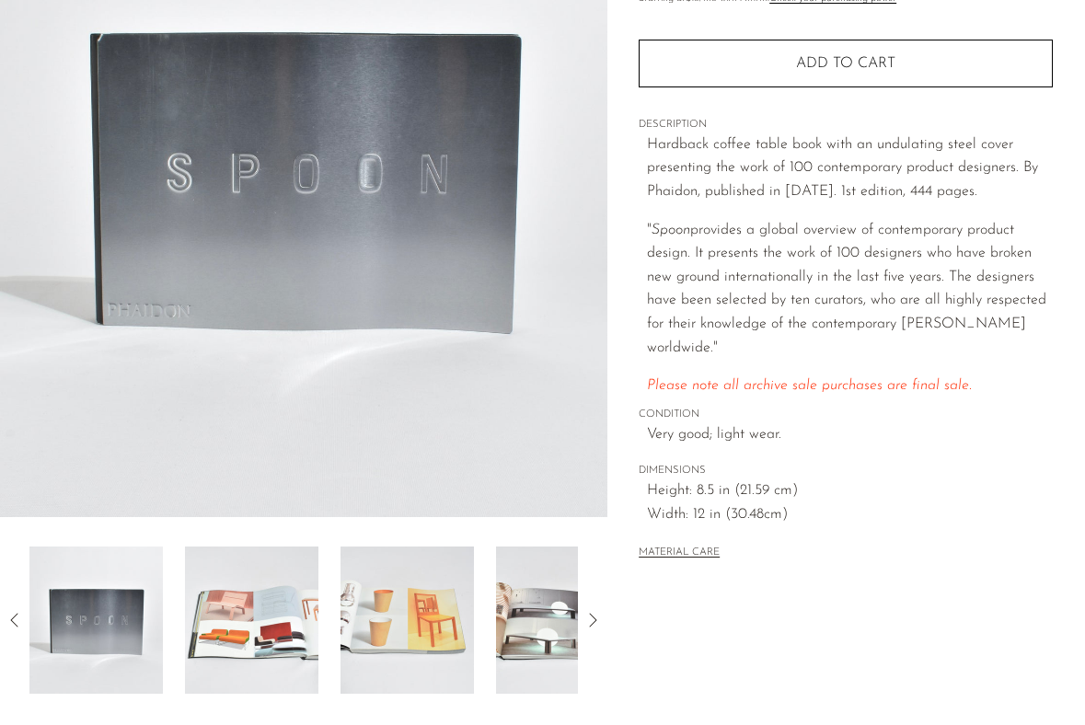
scroll to position [260, 0]
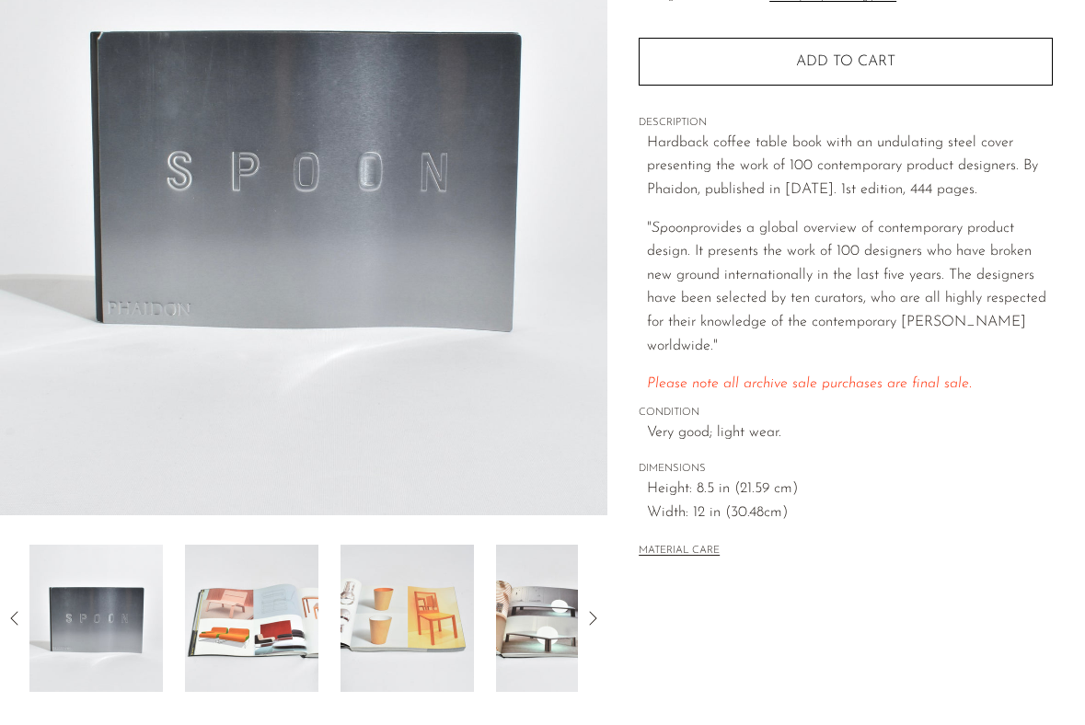
click at [217, 670] on img at bounding box center [251, 618] width 133 height 147
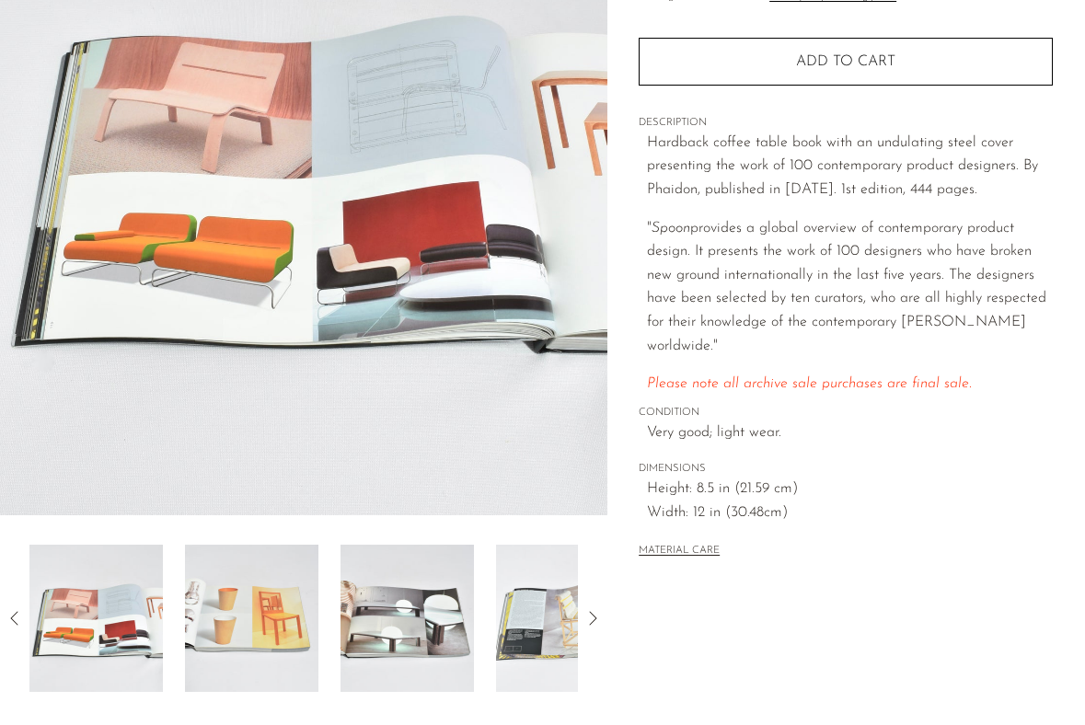
click at [310, 613] on img at bounding box center [251, 618] width 133 height 147
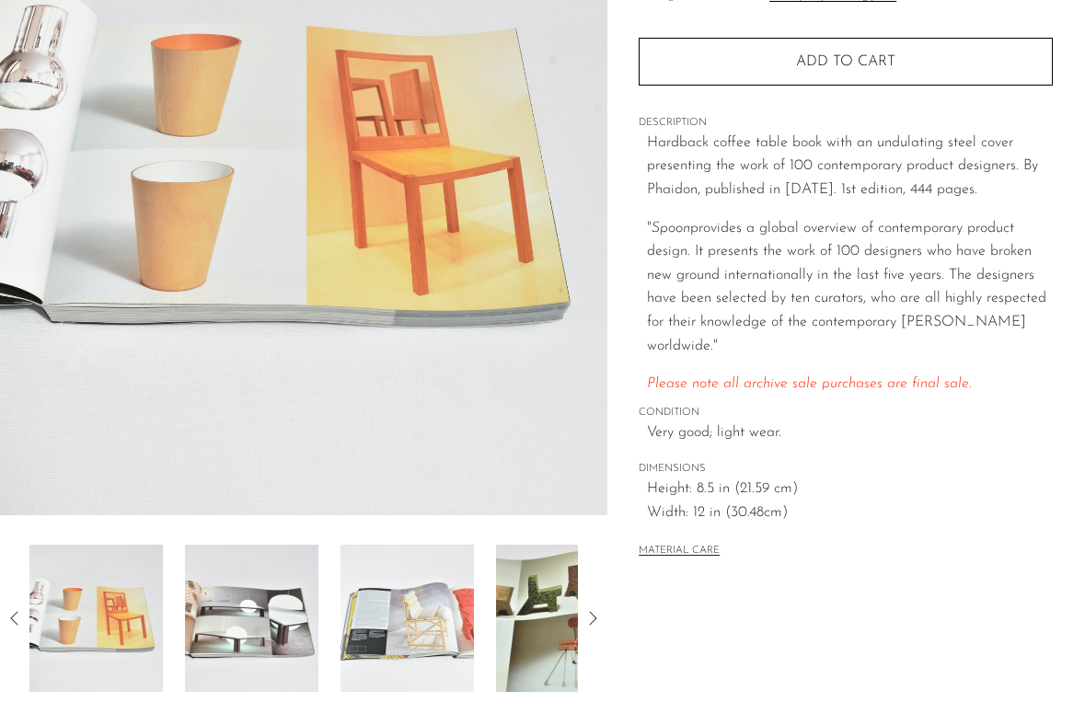
click at [311, 613] on img at bounding box center [251, 618] width 133 height 147
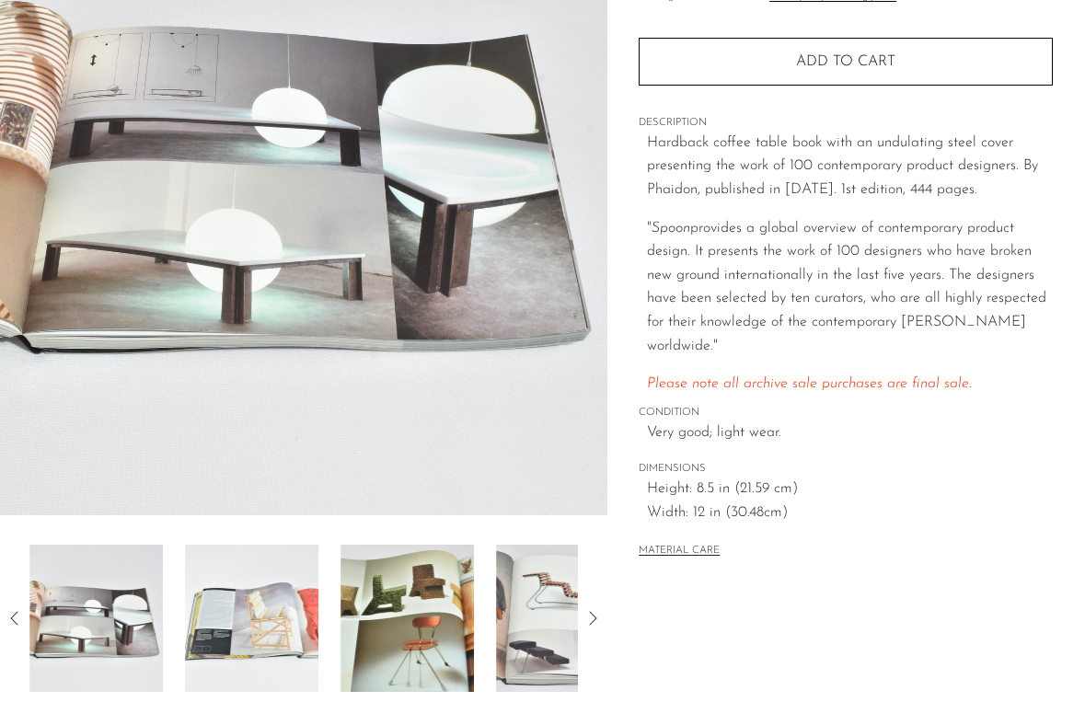
click at [311, 613] on img at bounding box center [251, 618] width 133 height 147
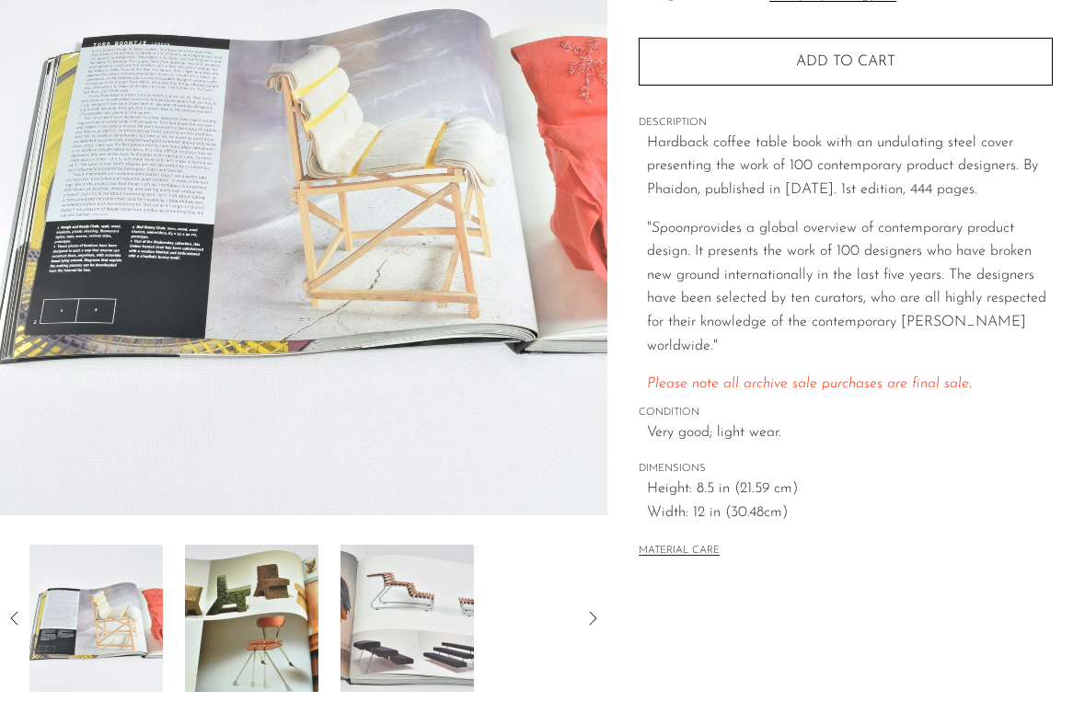
click at [311, 613] on img at bounding box center [251, 618] width 133 height 147
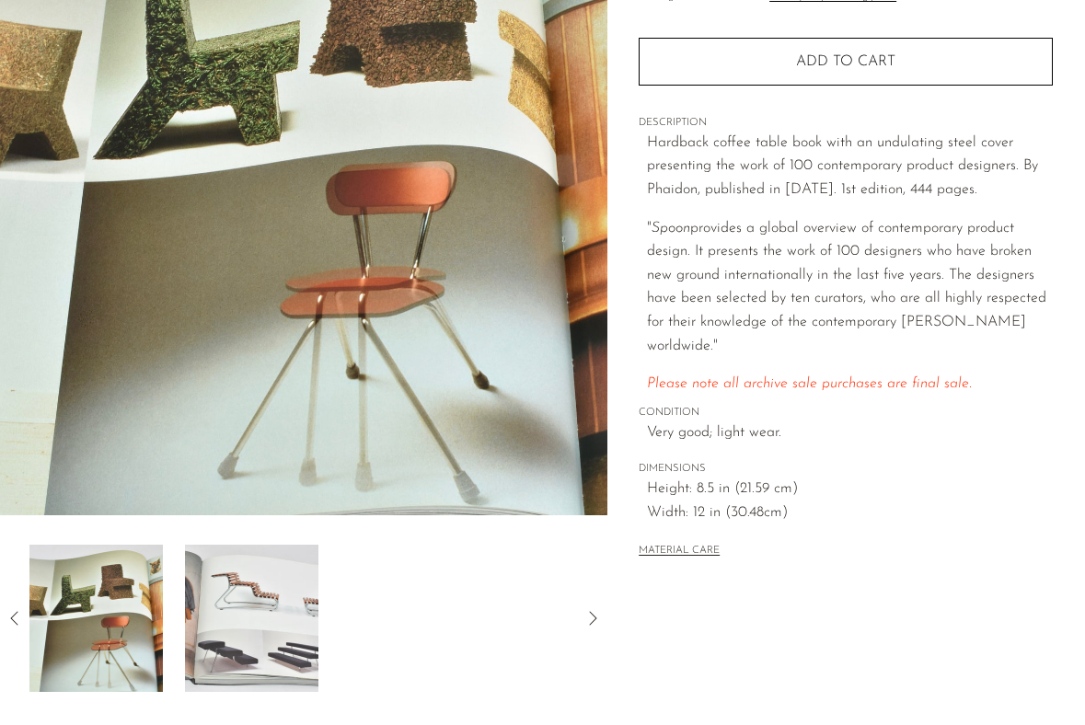
click at [312, 614] on img at bounding box center [251, 618] width 133 height 147
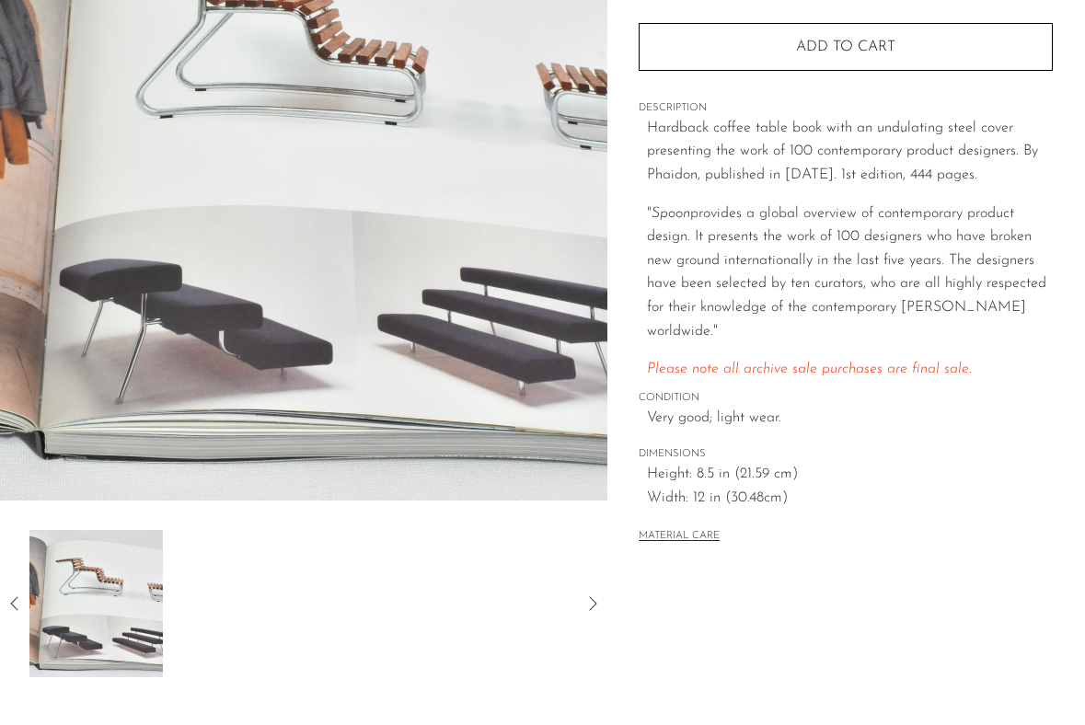
scroll to position [281, 0]
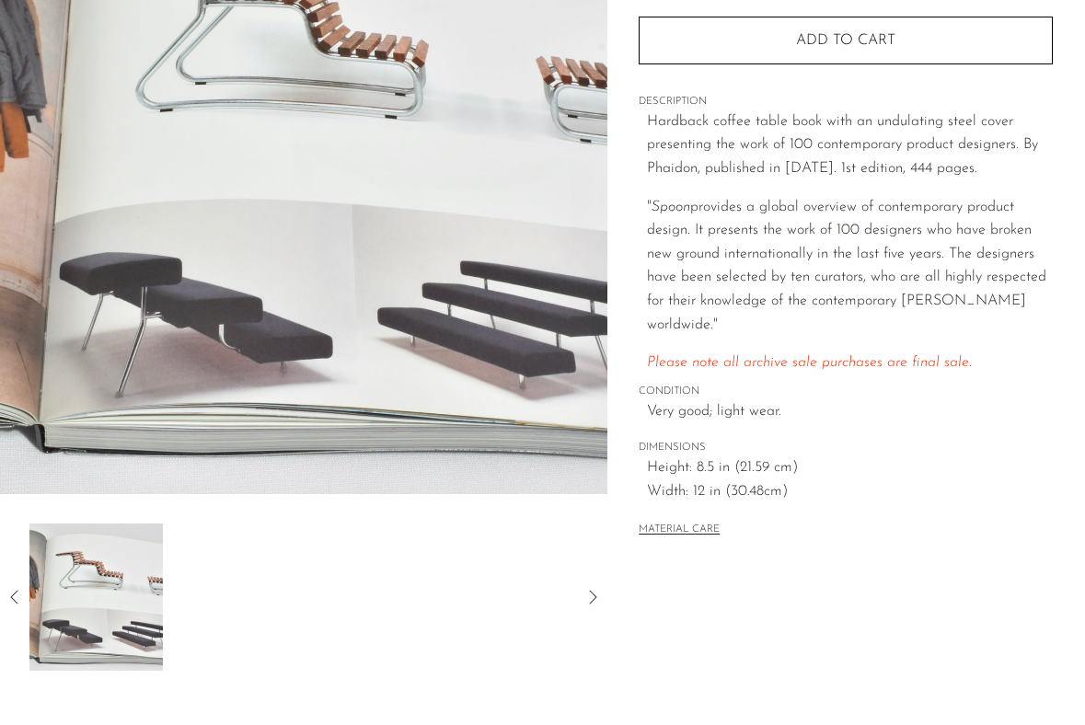
click at [261, 683] on div "Spoon $175 $50" at bounding box center [542, 270] width 1085 height 933
click at [248, 645] on div at bounding box center [303, 597] width 549 height 147
click at [15, 599] on icon at bounding box center [15, 597] width 22 height 22
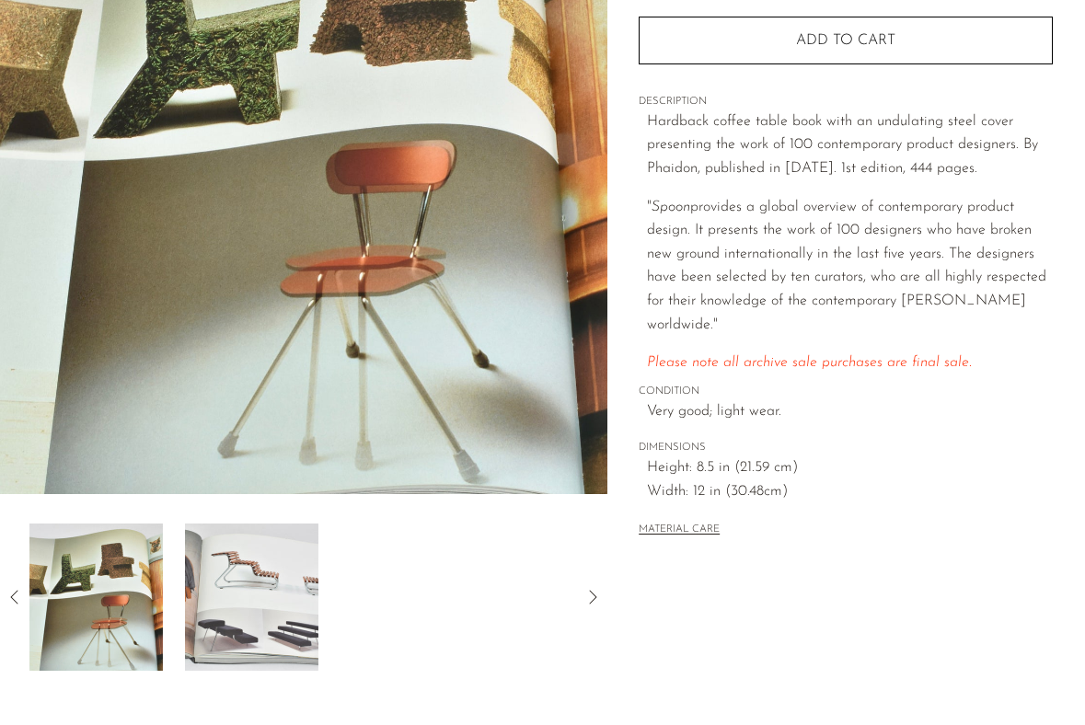
click at [16, 599] on icon at bounding box center [15, 597] width 22 height 22
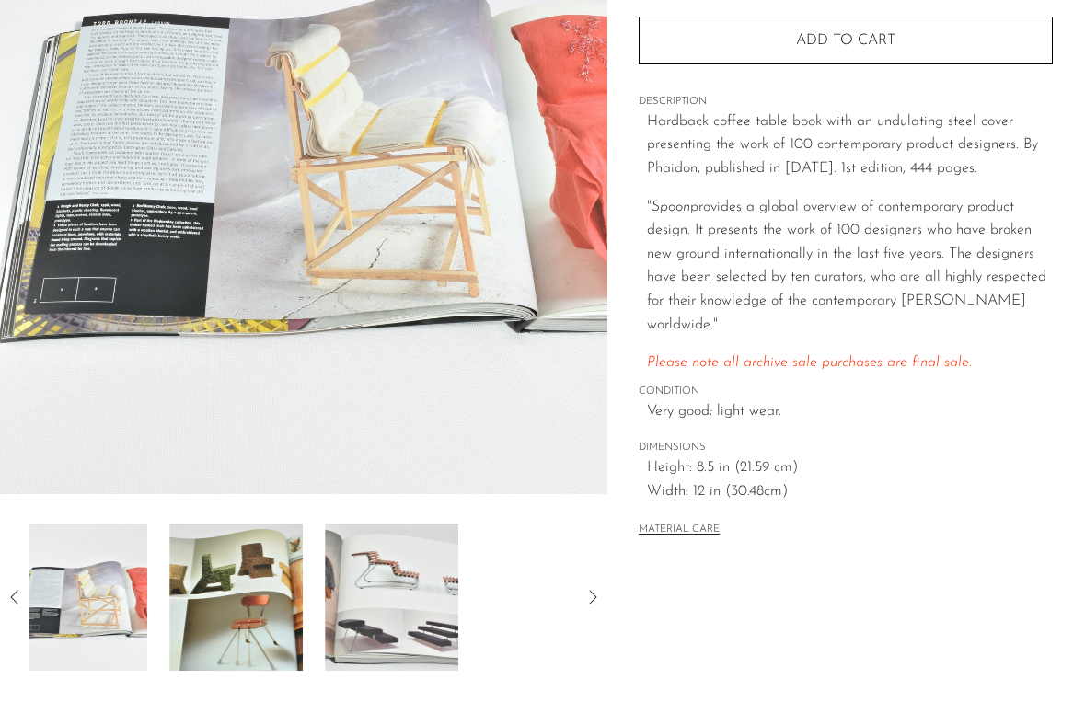
click at [16, 599] on icon at bounding box center [15, 597] width 22 height 22
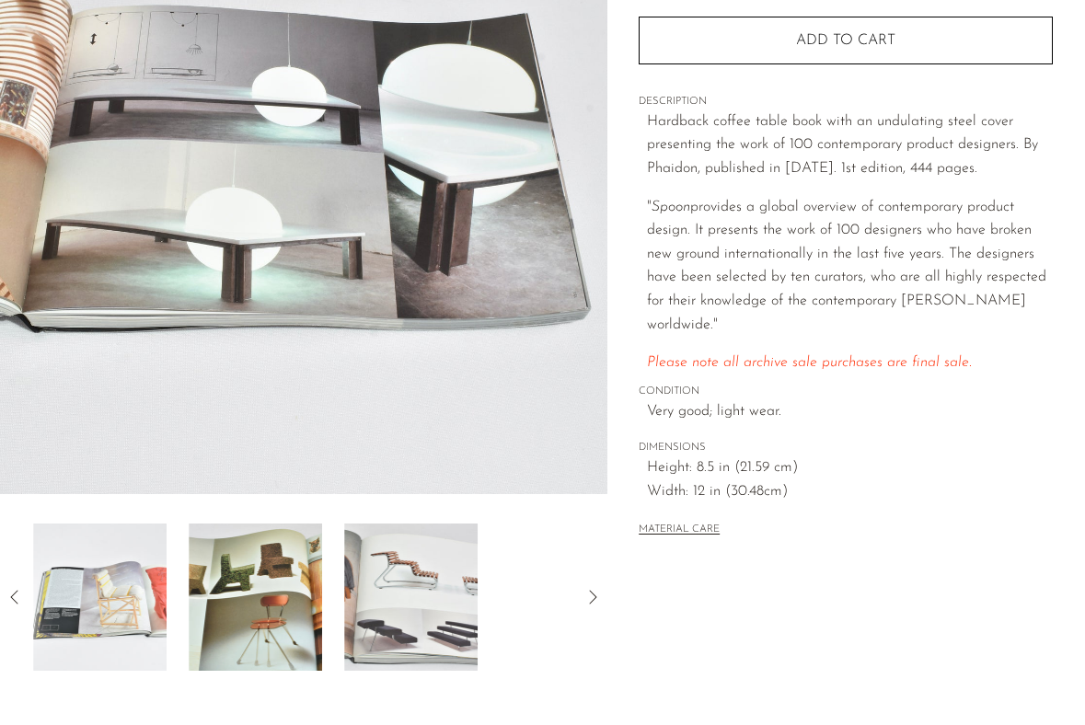
click at [16, 599] on icon at bounding box center [15, 597] width 22 height 22
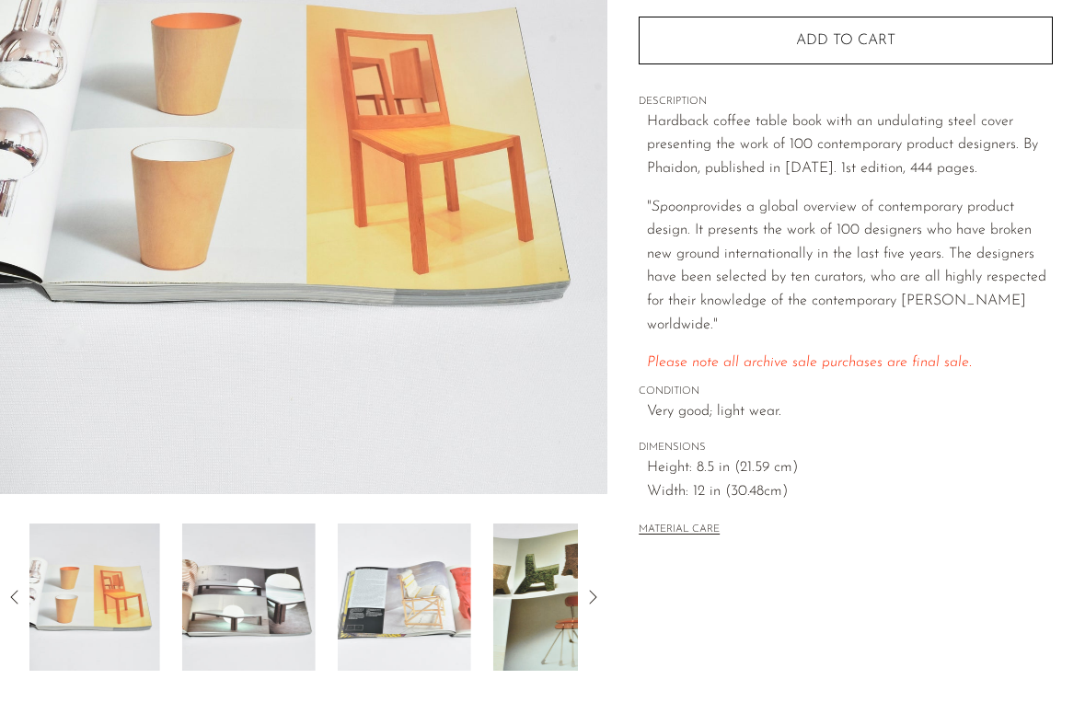
click at [16, 599] on icon at bounding box center [15, 597] width 22 height 22
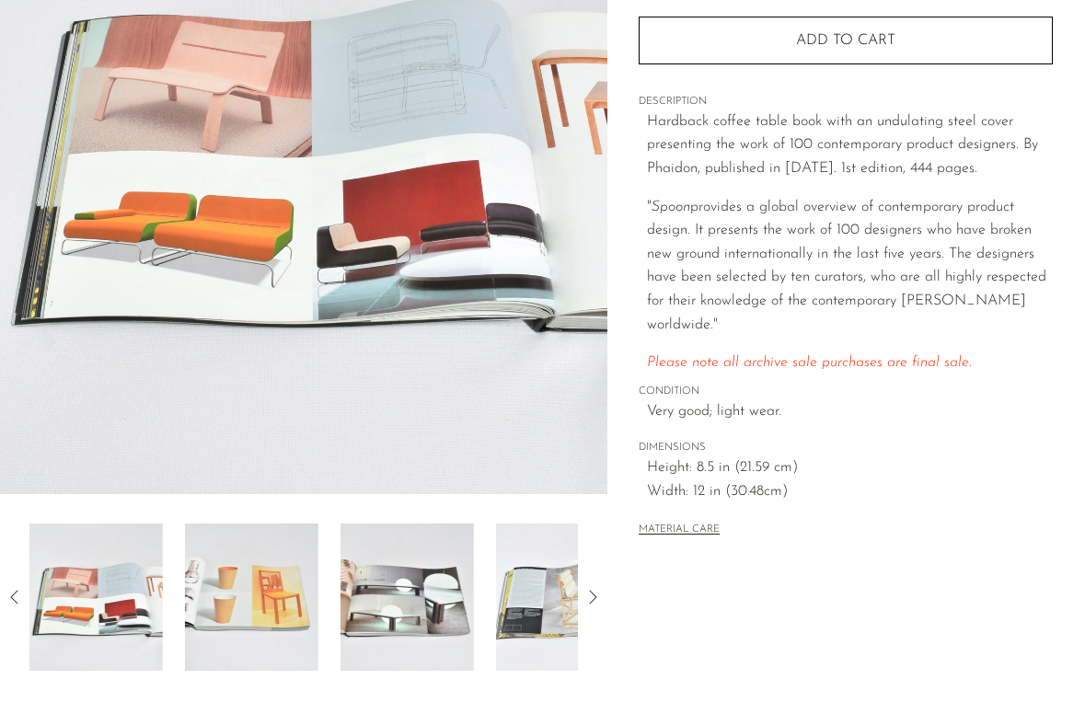
click at [16, 599] on icon at bounding box center [15, 597] width 22 height 22
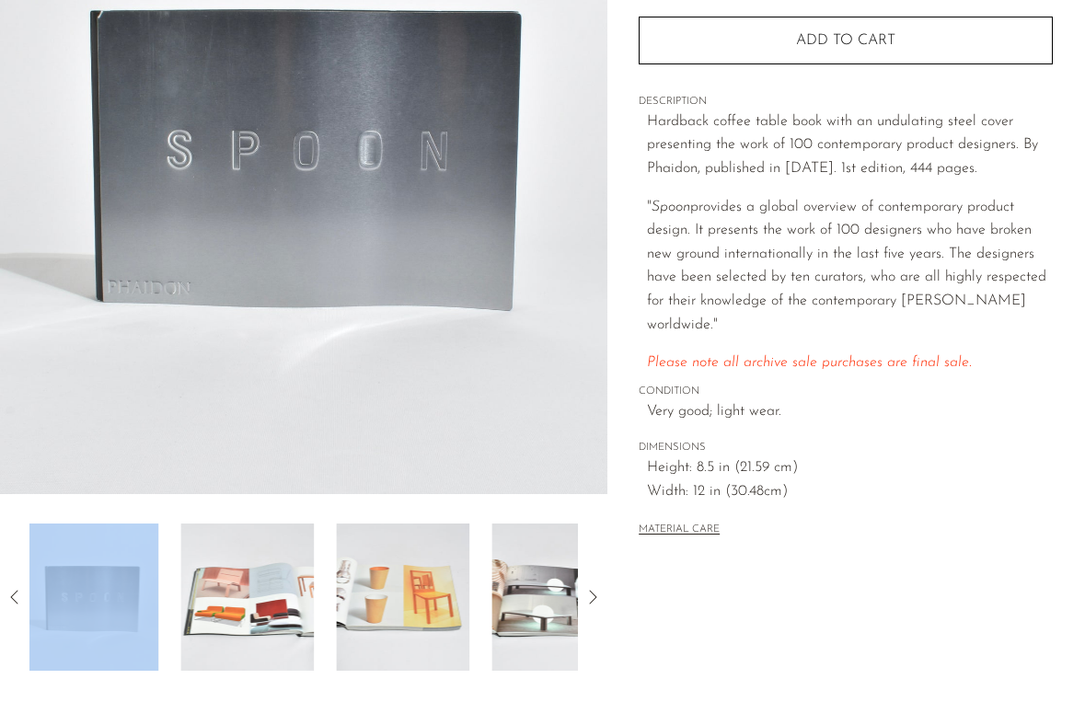
click at [16, 599] on icon at bounding box center [15, 597] width 22 height 22
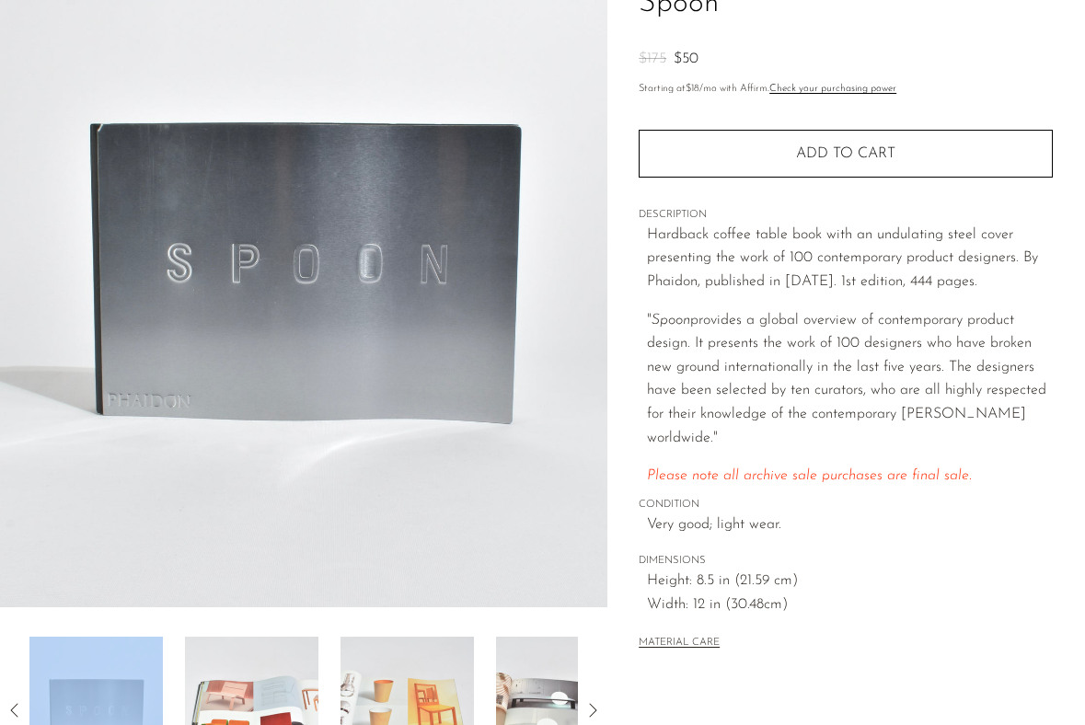
scroll to position [118, 0]
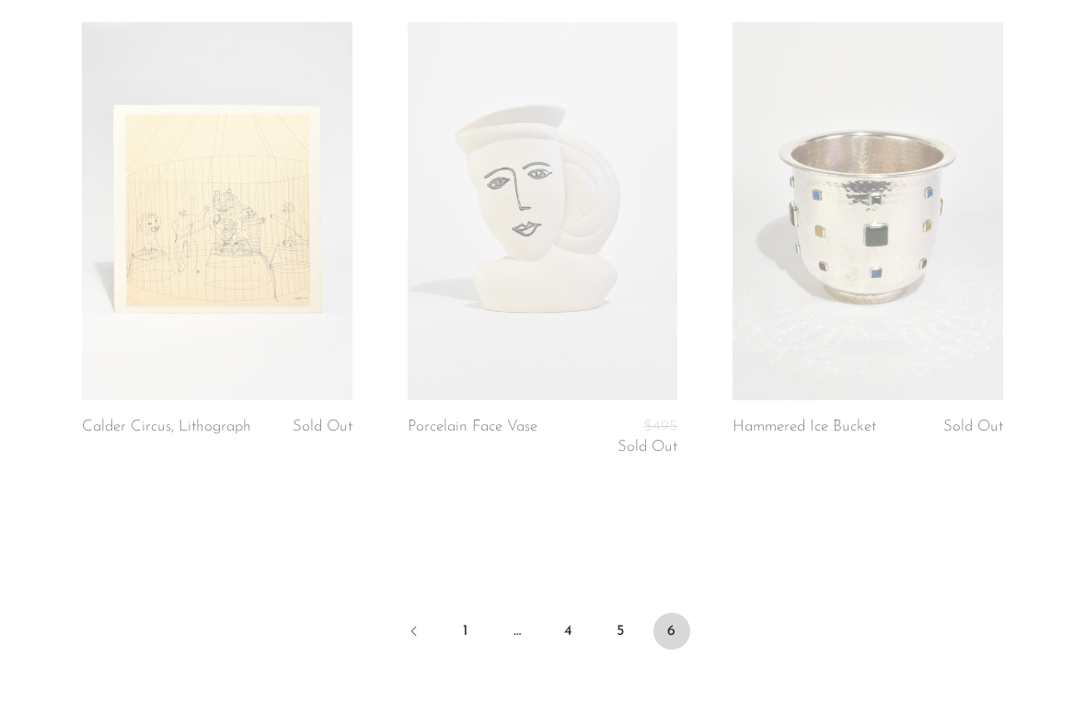
scroll to position [4939, 0]
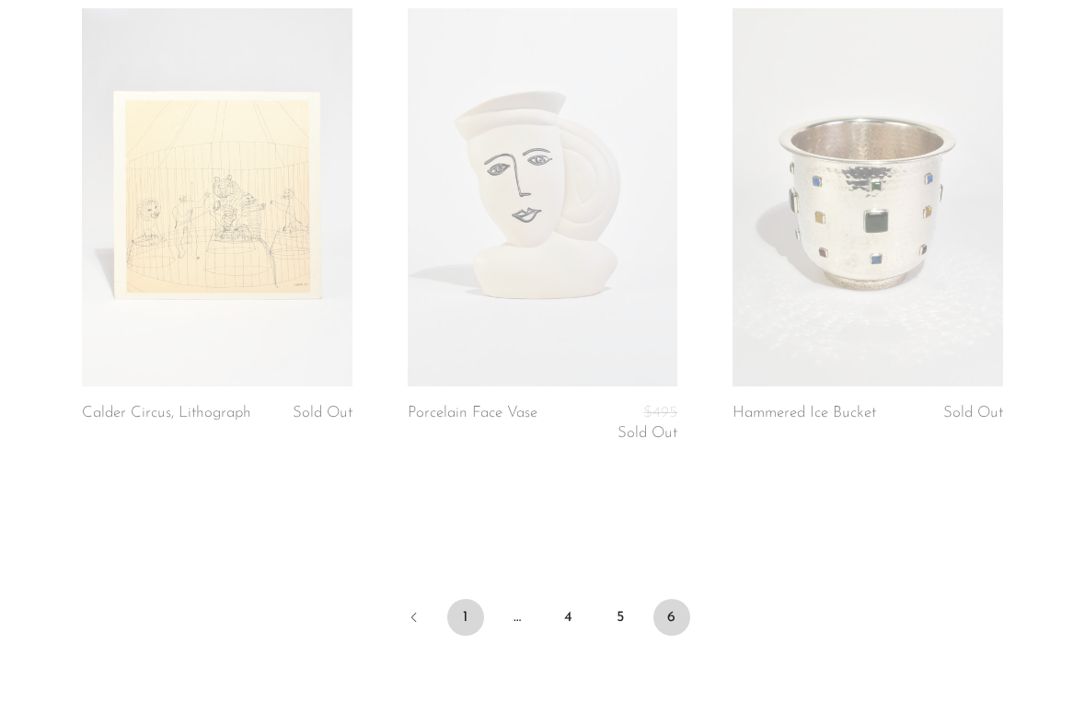
click at [463, 608] on link "1" at bounding box center [465, 617] width 37 height 37
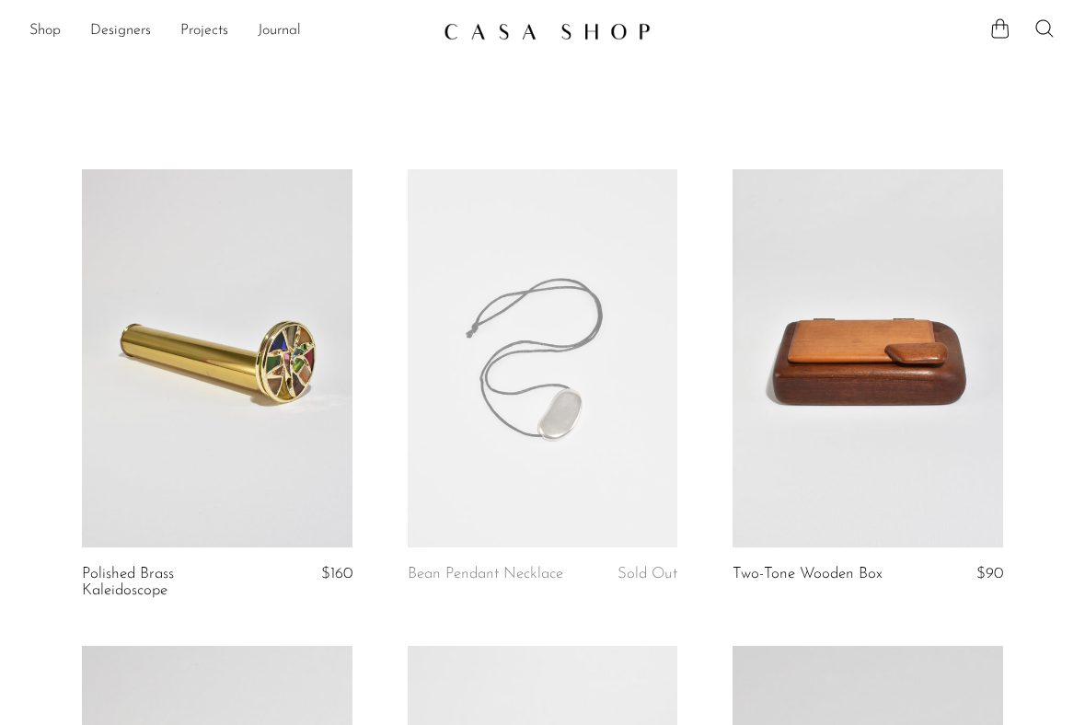
click at [567, 374] on link at bounding box center [543, 358] width 271 height 378
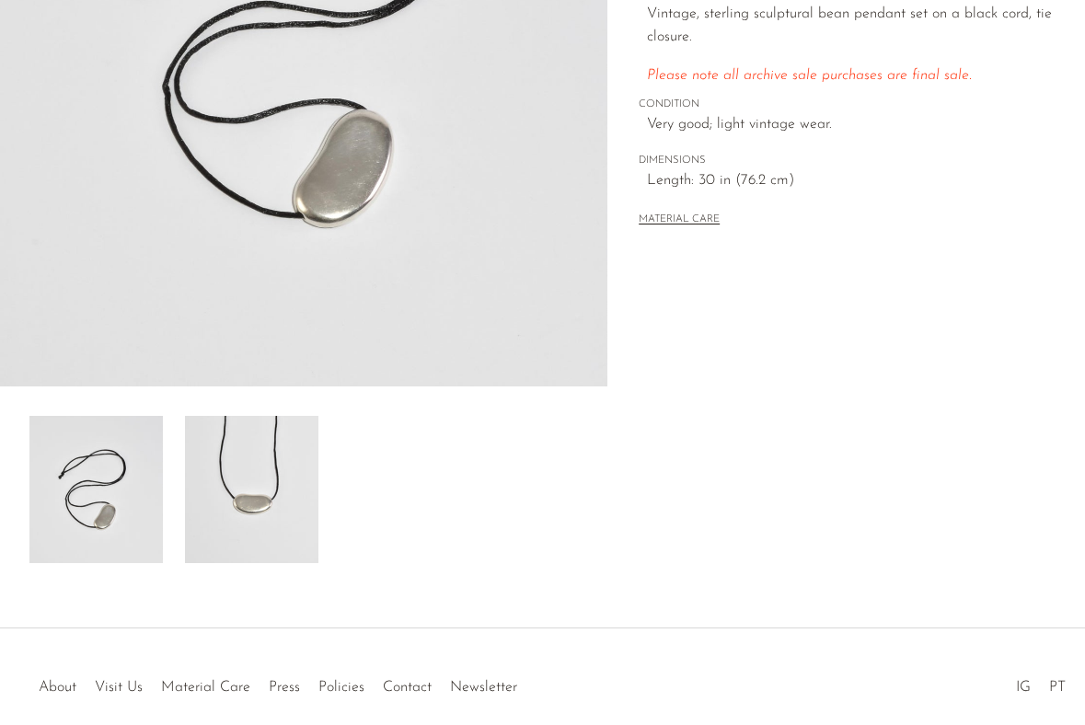
scroll to position [473, 0]
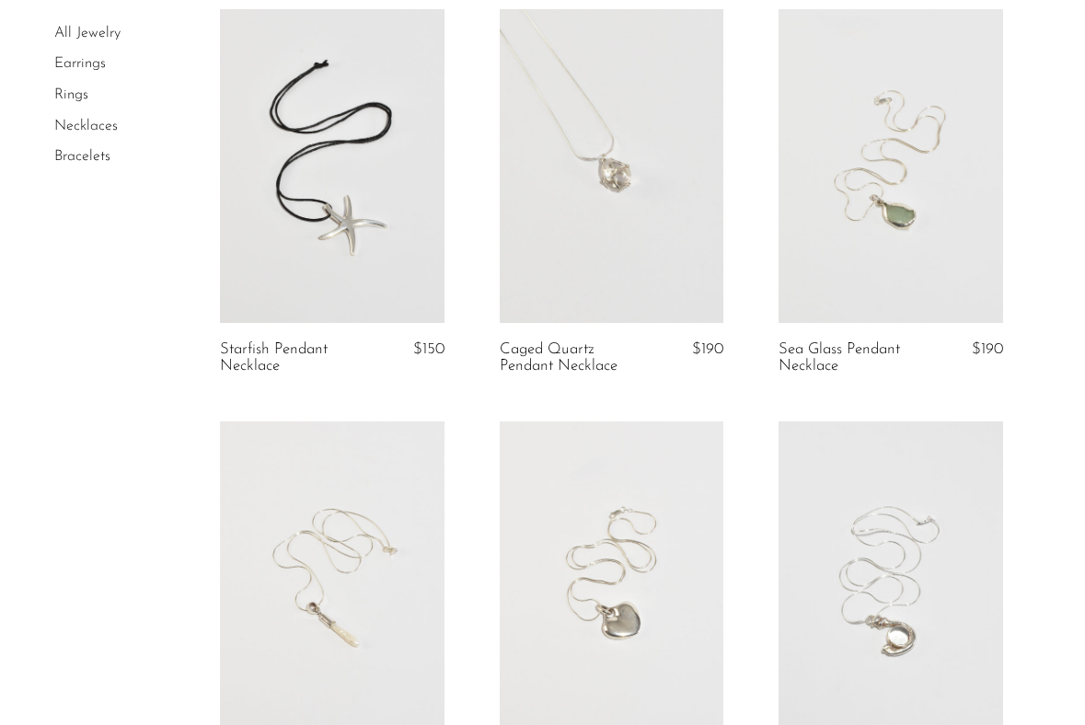
scroll to position [957, 0]
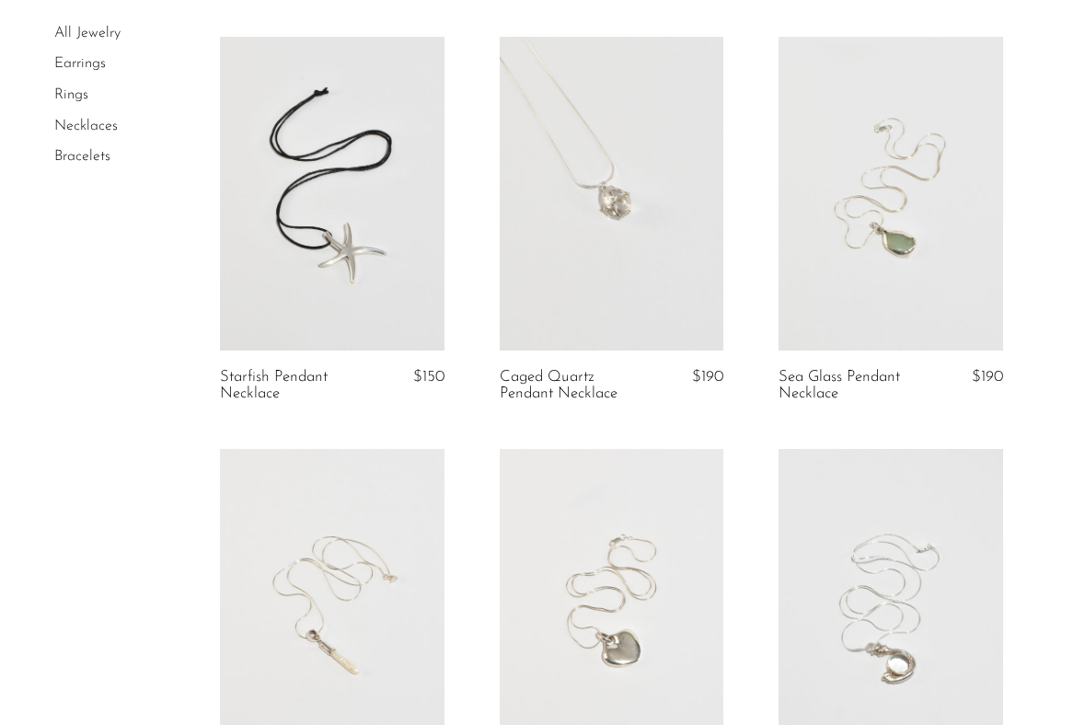
click at [540, 221] on link at bounding box center [612, 194] width 225 height 314
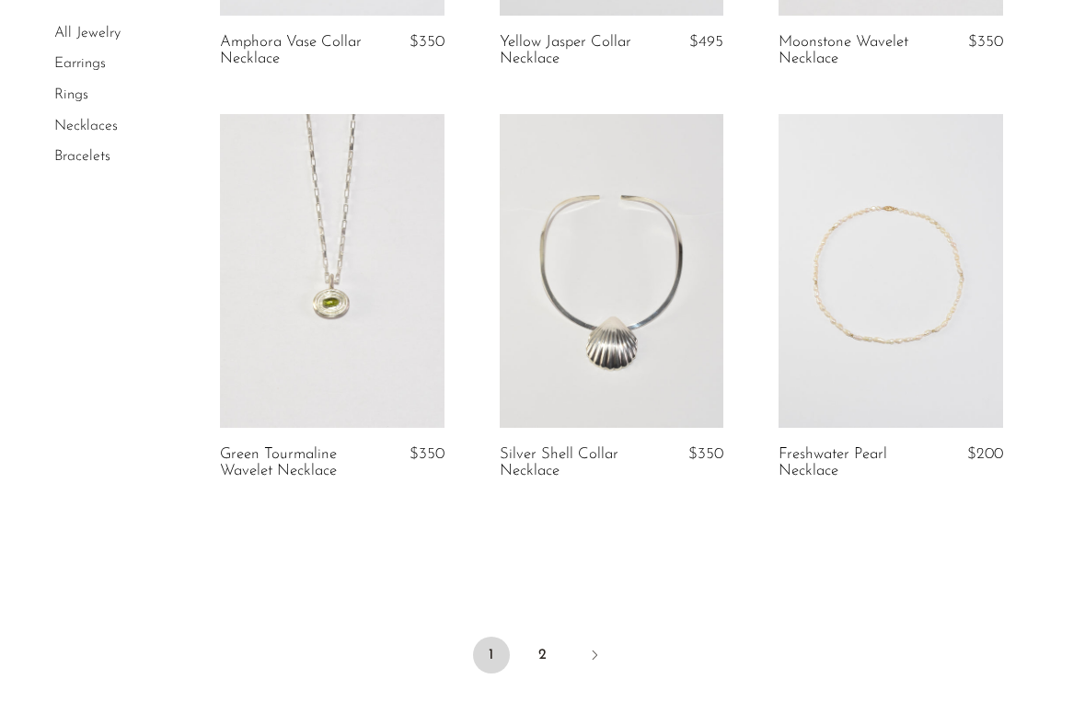
scroll to position [4722, 0]
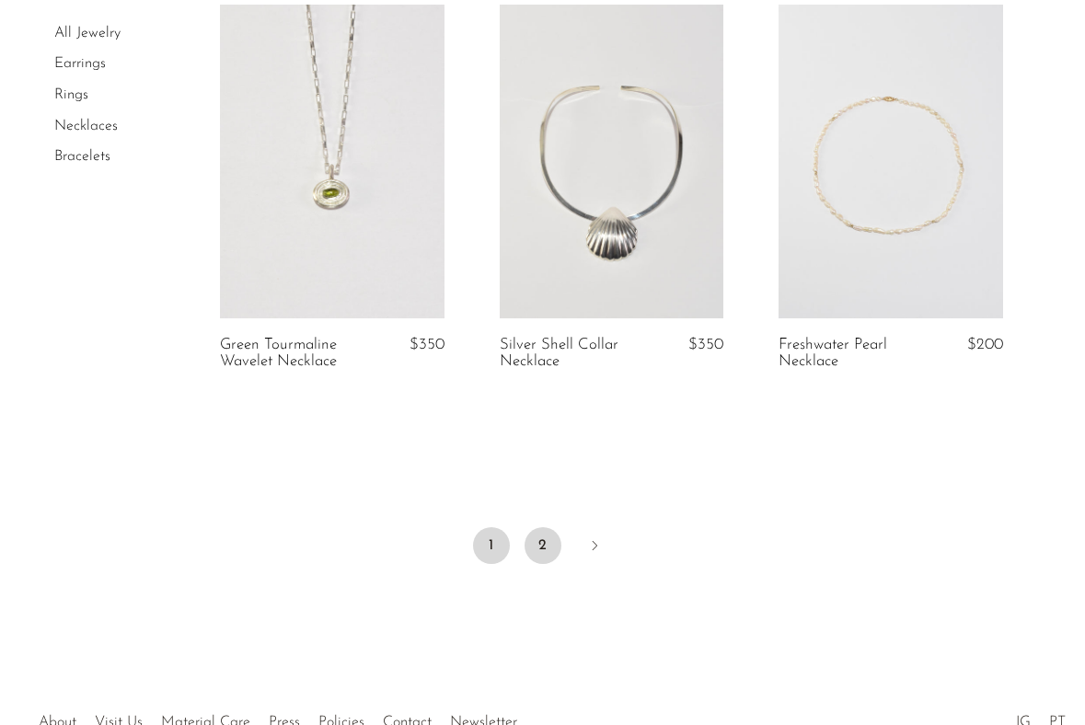
click at [549, 539] on link "2" at bounding box center [543, 545] width 37 height 37
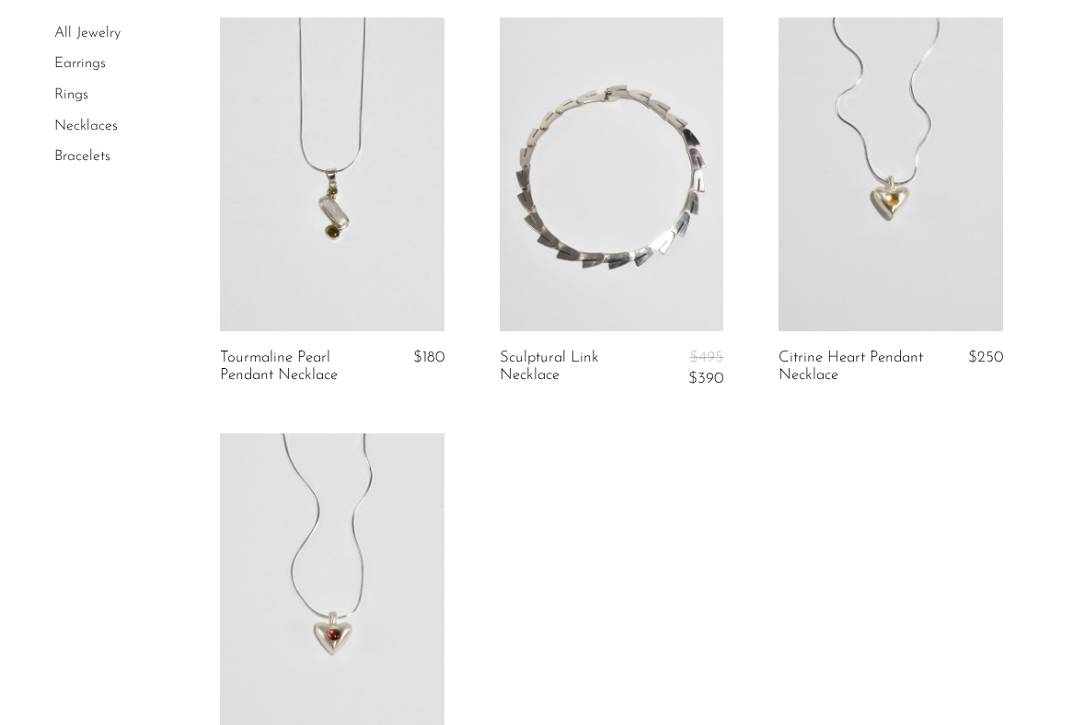
scroll to position [580, 0]
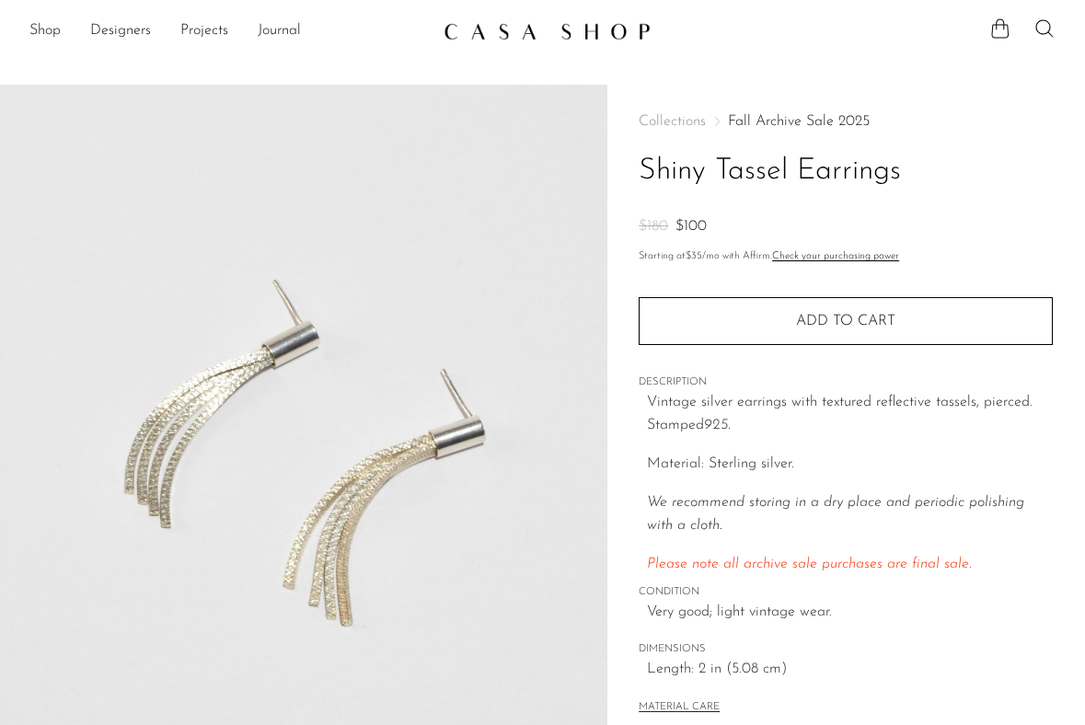
click at [847, 115] on link "Fall Archive Sale 2025" at bounding box center [799, 121] width 142 height 15
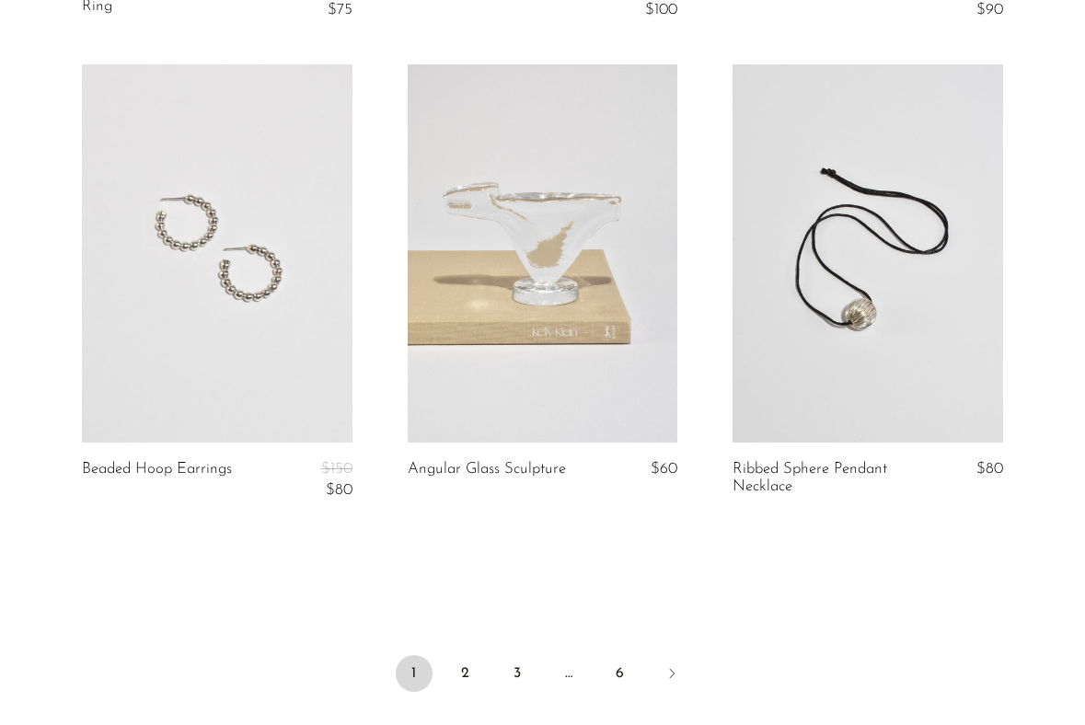
scroll to position [5587, 0]
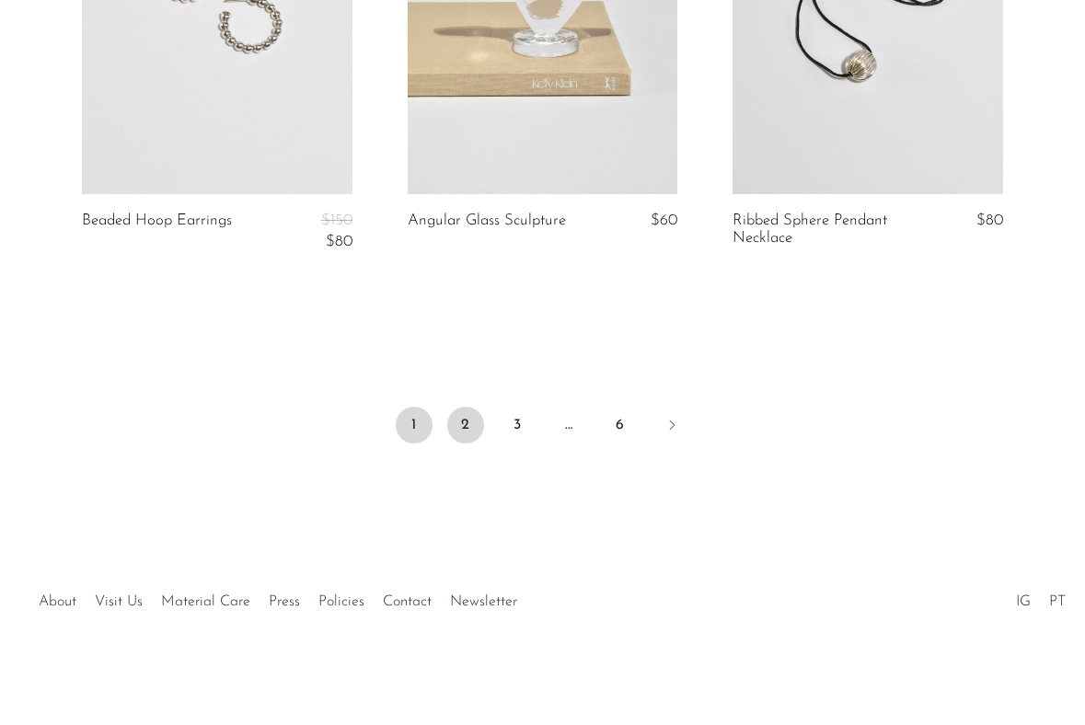
click at [469, 435] on link "2" at bounding box center [465, 425] width 37 height 37
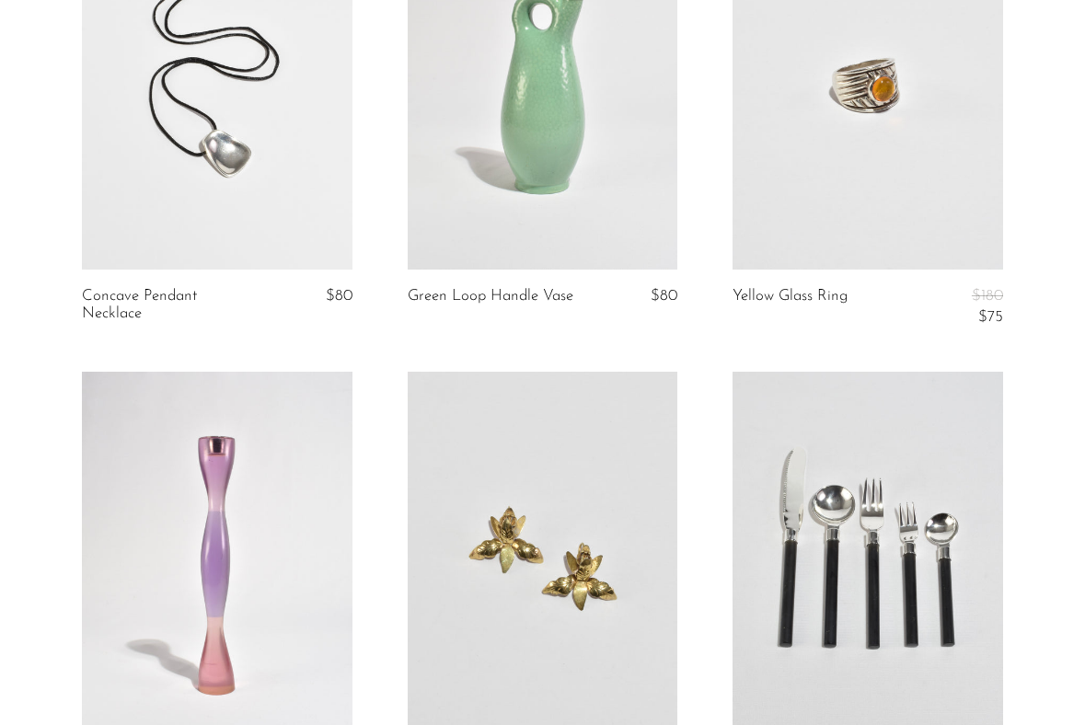
scroll to position [792, 0]
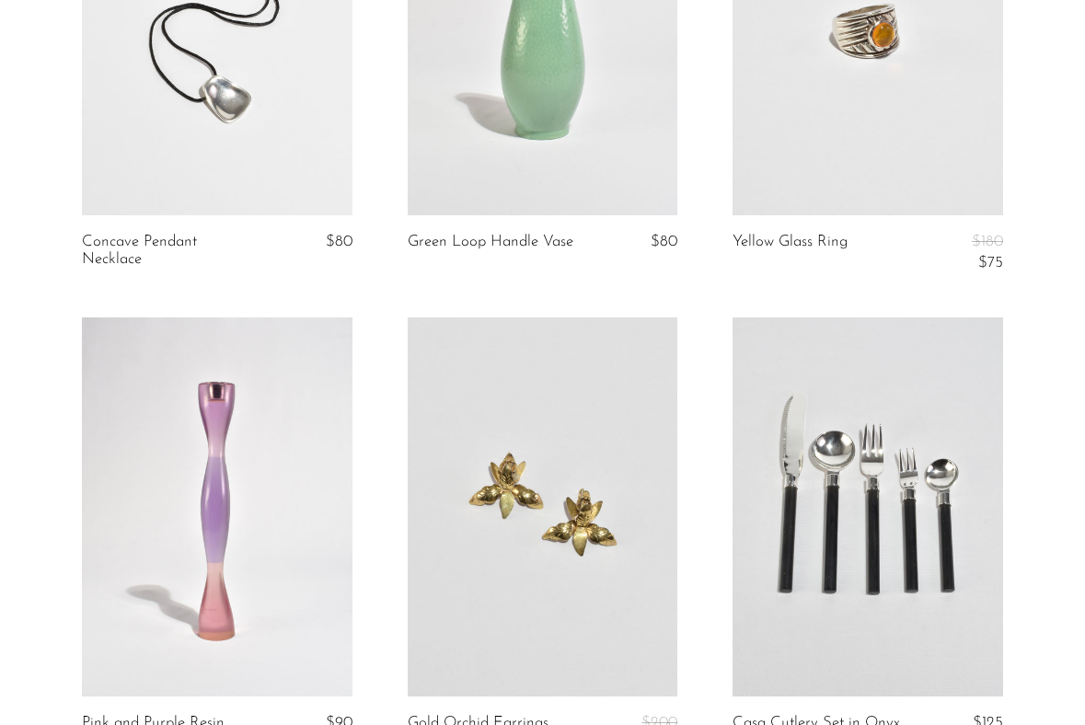
click at [314, 133] on link at bounding box center [217, 26] width 271 height 378
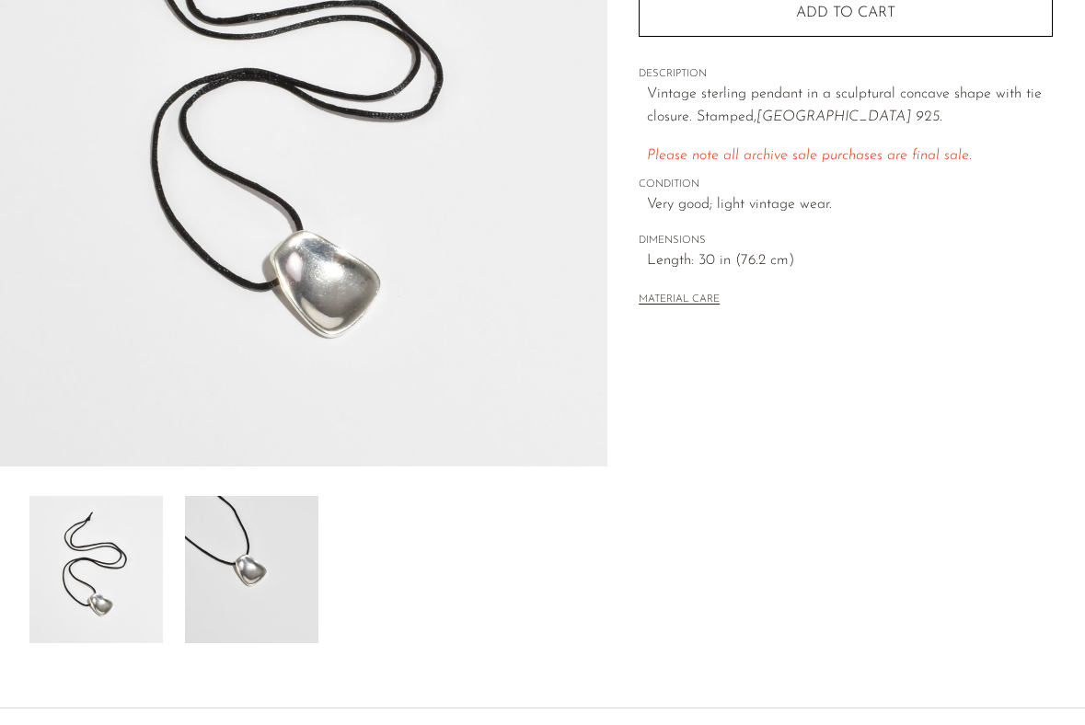
scroll to position [323, 0]
